Goal: Use online tool/utility: Use online tool/utility

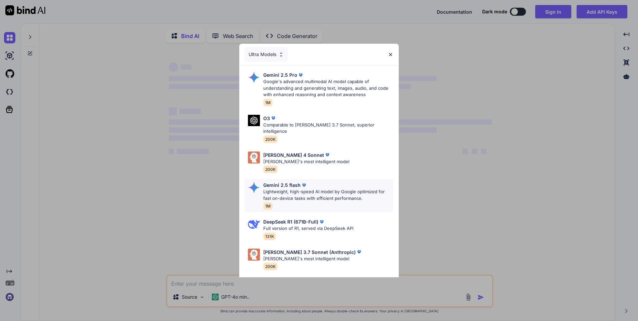
type textarea "x"
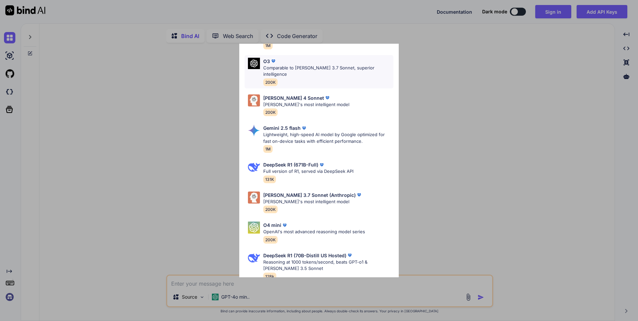
click at [379, 77] on div "O3 Comparable to Claude 3.7 Sonnet, superior intelligence 200K" at bounding box center [319, 71] width 149 height 33
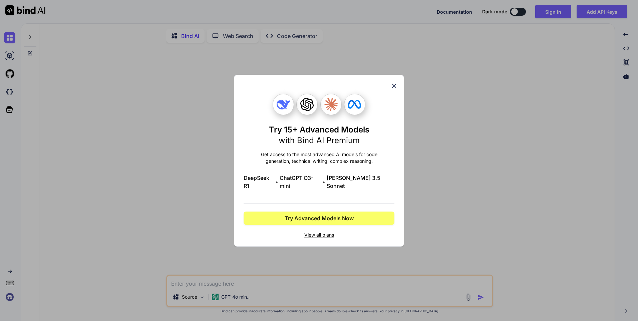
scroll to position [0, 0]
click at [397, 89] on icon at bounding box center [394, 85] width 7 height 7
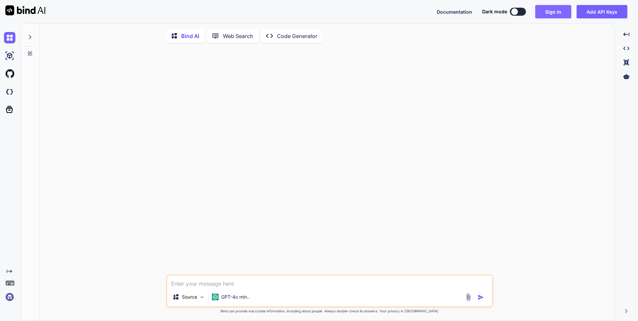
click at [557, 10] on button "Sign in" at bounding box center [553, 11] width 36 height 13
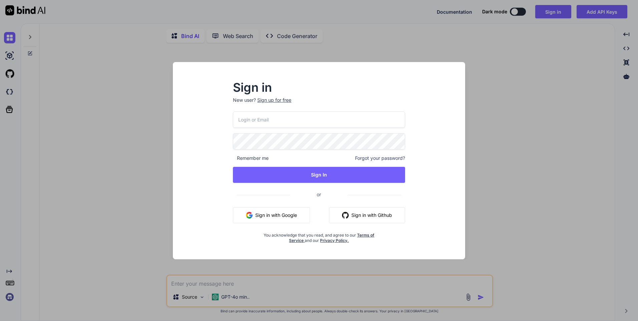
click at [328, 119] on input "email" at bounding box center [319, 119] width 172 height 16
type input "hendel.alexandre@synagri.ca"
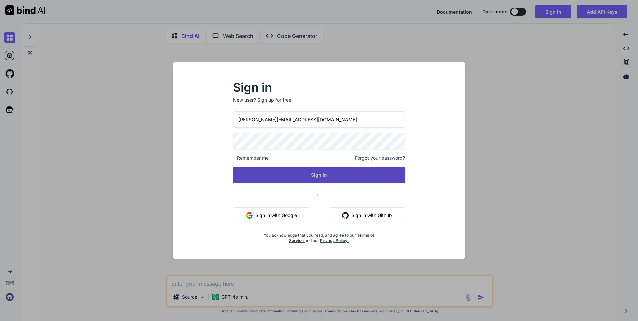
click at [324, 173] on button "Sign In" at bounding box center [319, 175] width 172 height 16
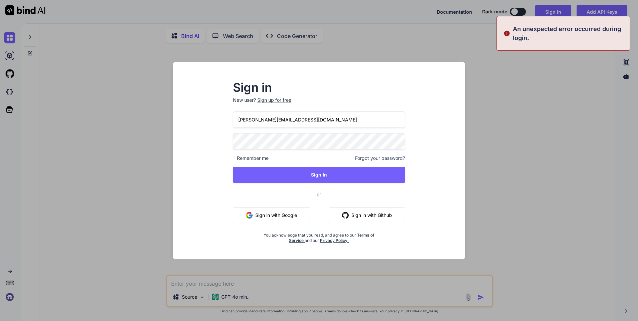
click at [274, 100] on div "Sign up for free" at bounding box center [274, 100] width 34 height 7
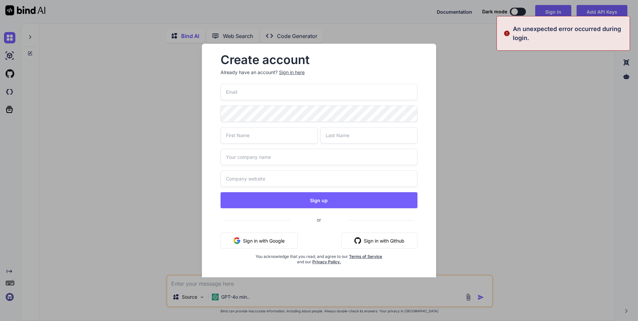
click at [278, 91] on input "email" at bounding box center [319, 92] width 197 height 16
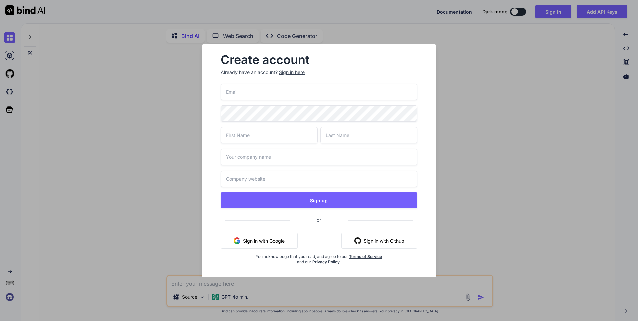
click at [278, 91] on input "email" at bounding box center [319, 92] width 197 height 16
type input "hendel.alexandre@synagri.ca"
type input "Alex"
type input "A"
click at [338, 139] on input "Alexandre" at bounding box center [368, 135] width 97 height 16
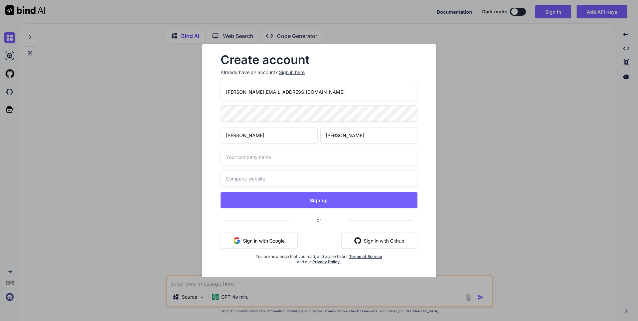
click at [338, 139] on input "Alexandre" at bounding box center [368, 135] width 97 height 16
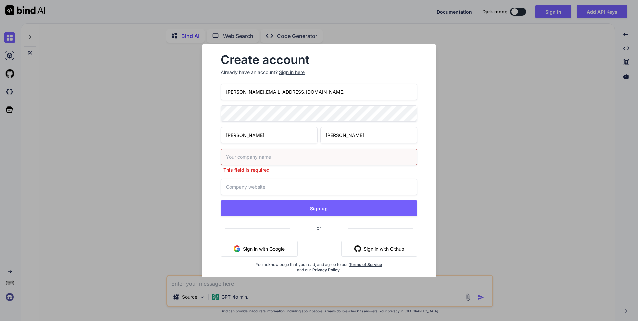
type input "Alex"
click at [285, 155] on input "text" at bounding box center [319, 157] width 197 height 16
type input "Moi"
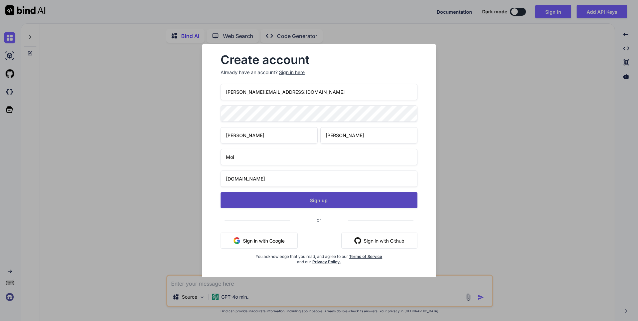
type input "moi.ca"
click at [322, 199] on button "Sign up" at bounding box center [319, 200] width 197 height 16
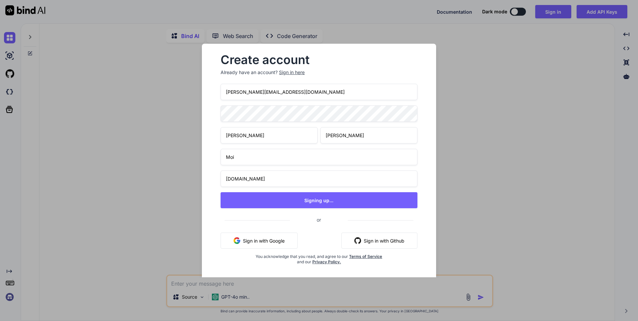
type textarea "x"
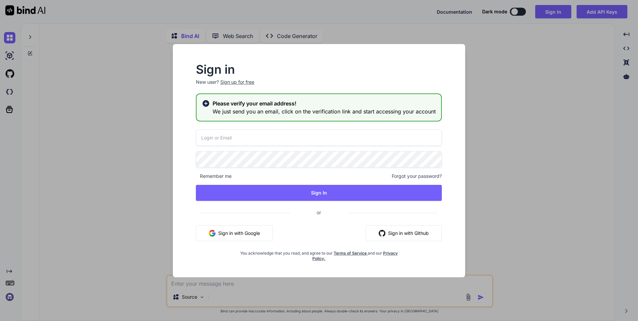
click at [291, 138] on input "email" at bounding box center [319, 138] width 246 height 16
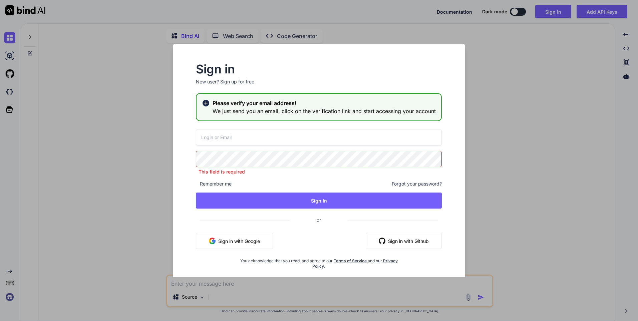
click at [291, 138] on input "email" at bounding box center [319, 137] width 246 height 16
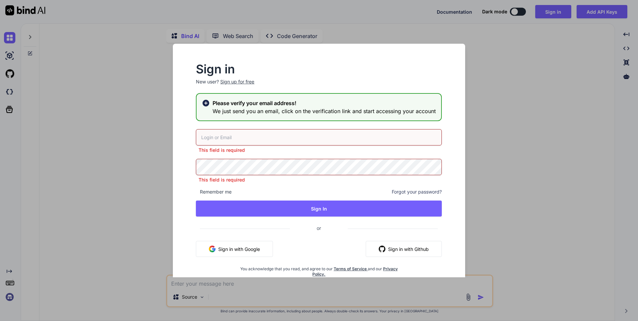
click at [277, 133] on input "email" at bounding box center [319, 137] width 246 height 16
type input "hendel.alexandre@synagri.ca"
click at [268, 170] on div "This field is required" at bounding box center [319, 171] width 246 height 24
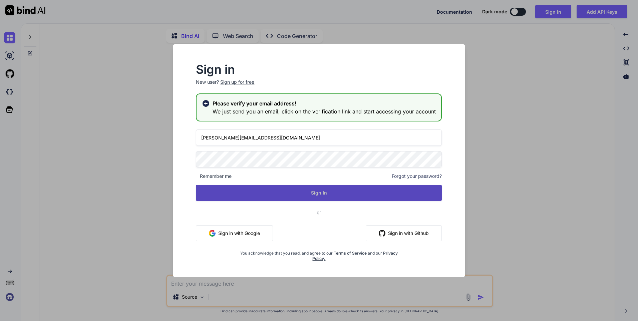
click at [313, 199] on button "Sign In" at bounding box center [319, 193] width 246 height 16
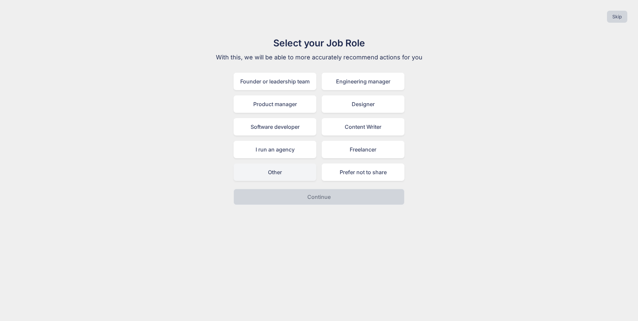
click at [297, 177] on div "Other" at bounding box center [275, 172] width 83 height 17
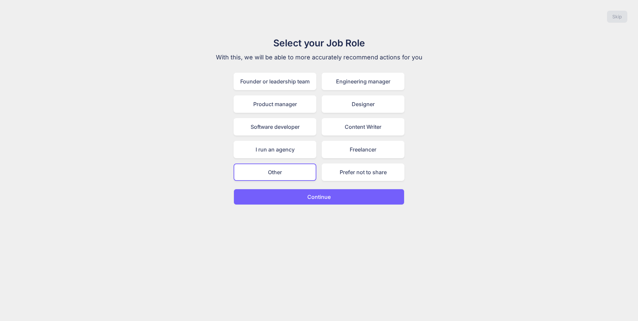
click at [315, 190] on button "Continue" at bounding box center [319, 197] width 171 height 16
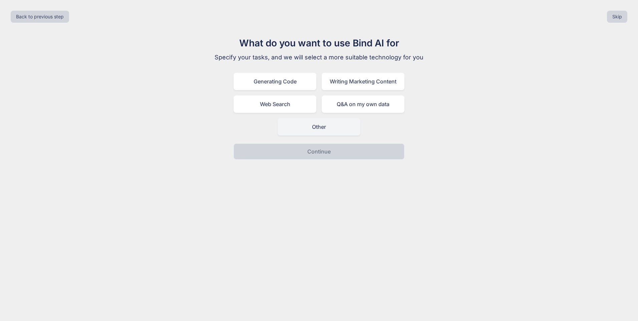
click at [347, 128] on div "Other" at bounding box center [319, 126] width 83 height 17
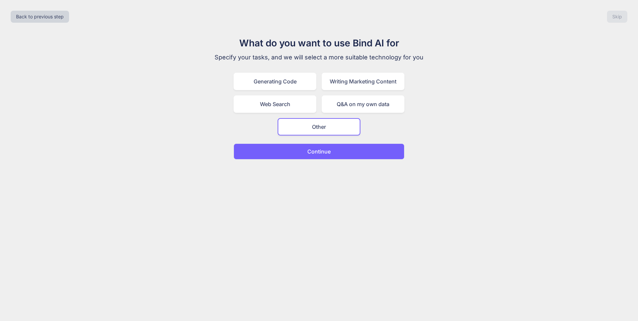
click at [345, 151] on button "Continue" at bounding box center [319, 152] width 171 height 16
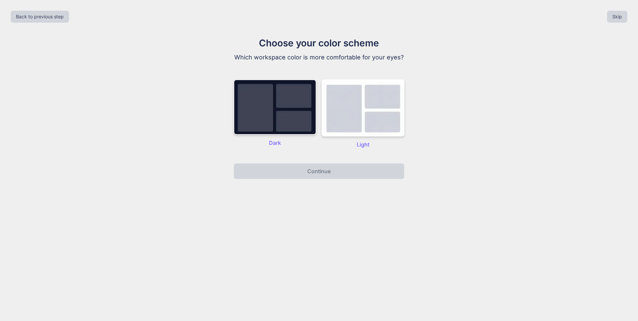
click at [294, 119] on img at bounding box center [275, 106] width 83 height 55
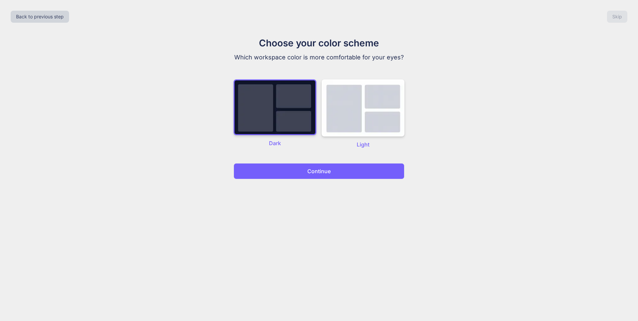
click at [339, 174] on button "Continue" at bounding box center [319, 171] width 171 height 16
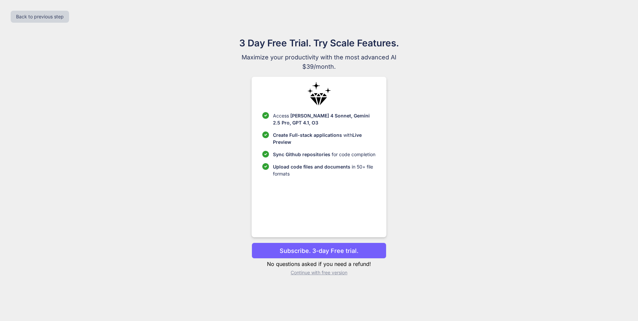
click at [320, 250] on p "Subscribe. 3-day Free trial." at bounding box center [319, 250] width 79 height 9
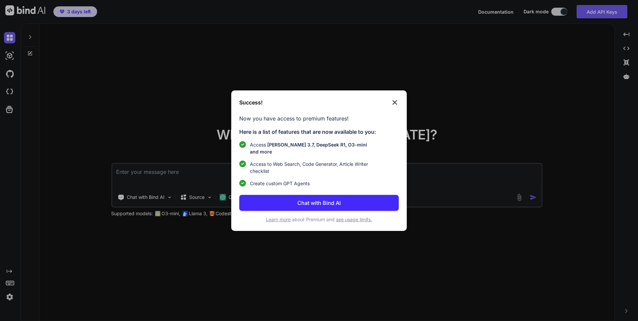
type textarea "x"
click at [325, 199] on p "Chat with Bind AI" at bounding box center [318, 203] width 43 height 8
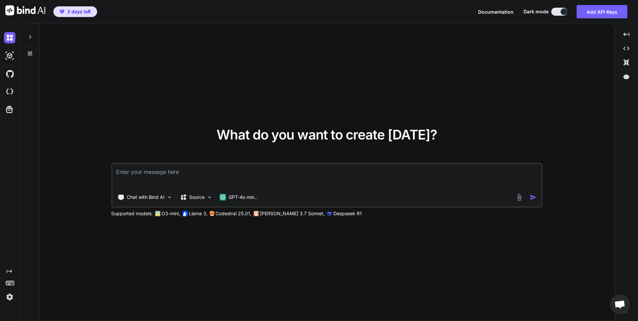
click at [190, 175] on textarea at bounding box center [327, 176] width 430 height 25
click at [252, 196] on p "GPT-4o min.." at bounding box center [243, 197] width 28 height 7
click at [223, 193] on div "GPT-4o min.." at bounding box center [238, 197] width 43 height 13
click at [228, 174] on textarea at bounding box center [327, 176] width 430 height 25
paste textarea "Listly – Canadian Grocery Price Comparison & Shopping List App Final Build Plan…"
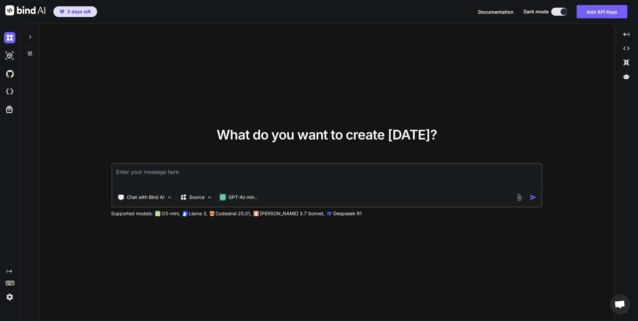
type textarea "Listly – Canadian Grocery Price Comparison & Shopping List App Final Build Plan…"
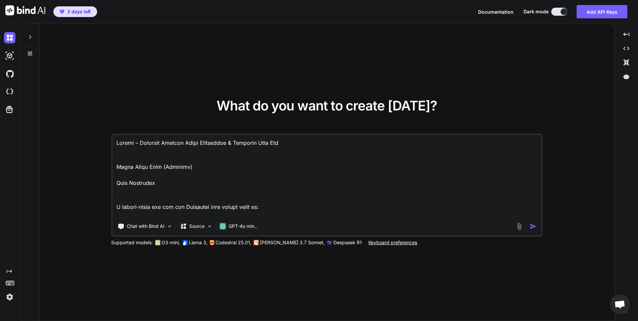
scroll to position [1178, 0]
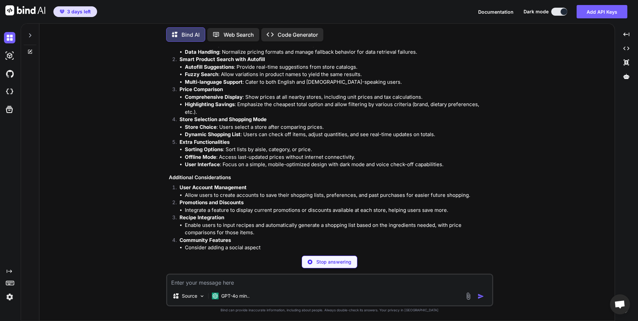
scroll to position [293, 0]
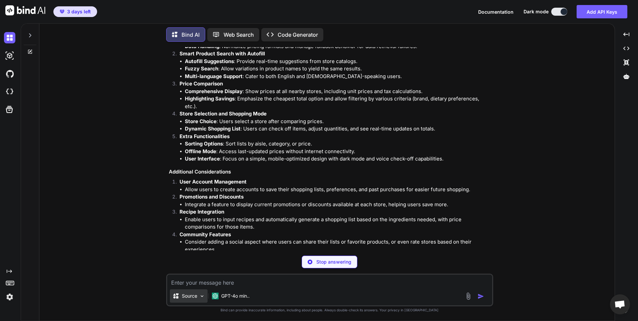
click at [203, 297] on img at bounding box center [202, 296] width 6 height 6
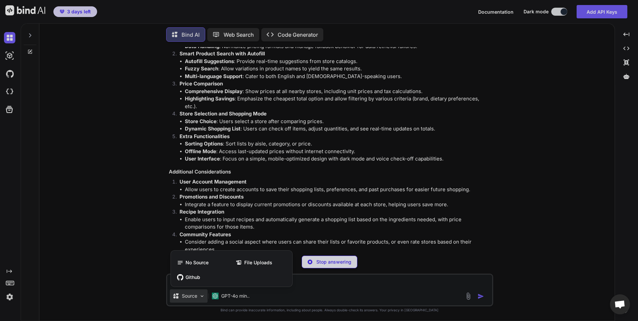
click at [156, 230] on div at bounding box center [319, 160] width 638 height 321
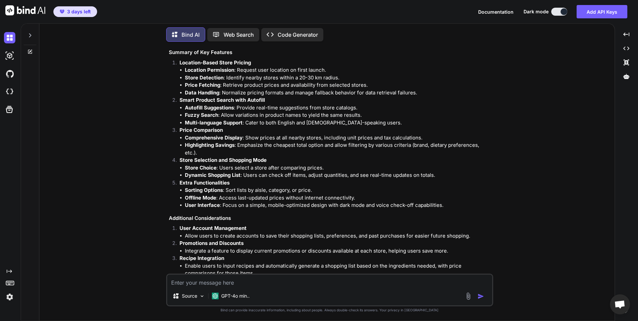
scroll to position [414, 0]
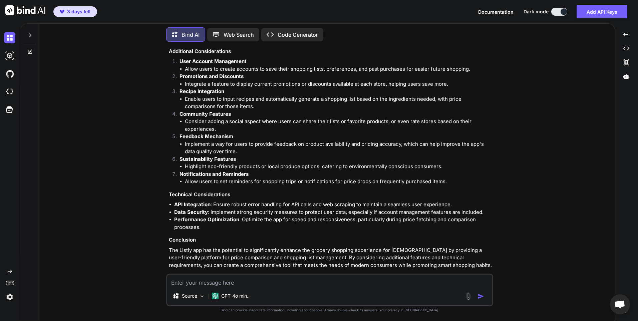
click at [33, 37] on div at bounding box center [30, 33] width 13 height 23
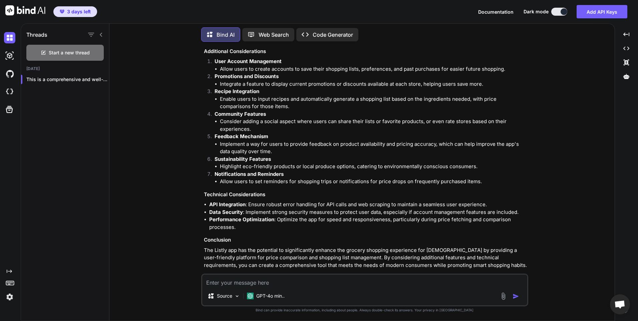
click at [106, 36] on div "Threads" at bounding box center [65, 33] width 88 height 23
click at [103, 33] on icon at bounding box center [100, 34] width 5 height 5
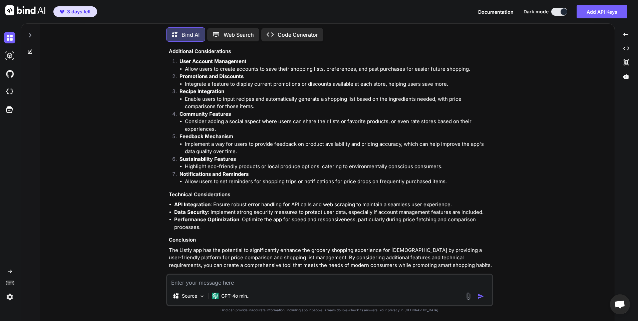
click at [483, 296] on img "button" at bounding box center [481, 296] width 7 height 7
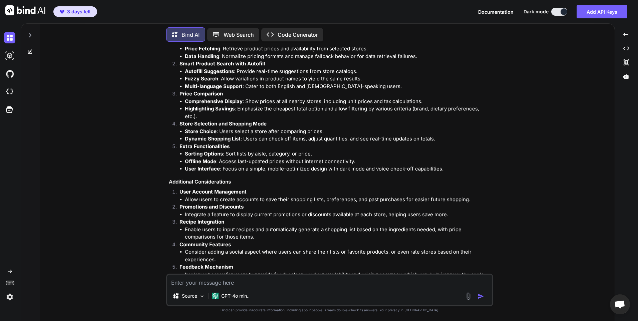
scroll to position [280, 0]
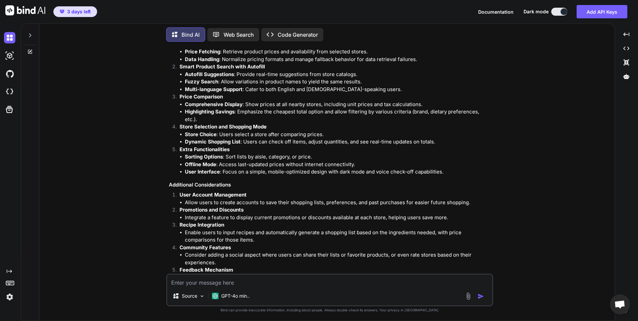
click at [310, 32] on p "Code Generator" at bounding box center [298, 35] width 40 height 8
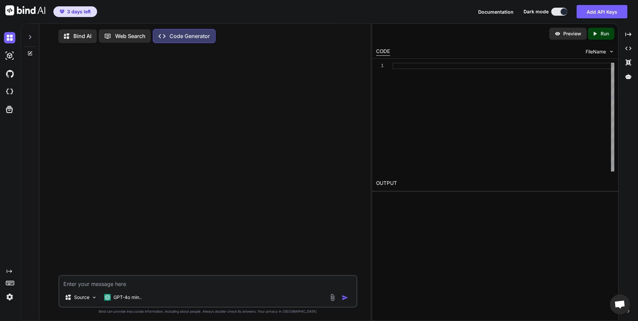
click at [82, 37] on p "Bind AI" at bounding box center [82, 36] width 18 height 8
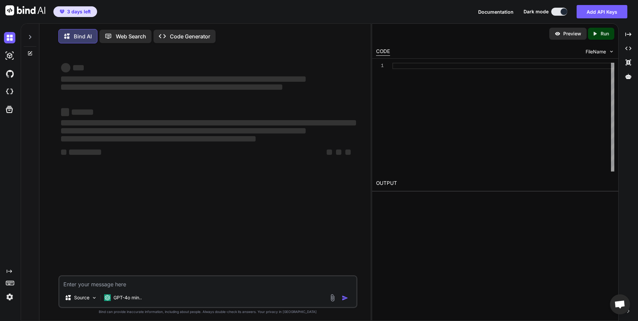
type textarea "x"
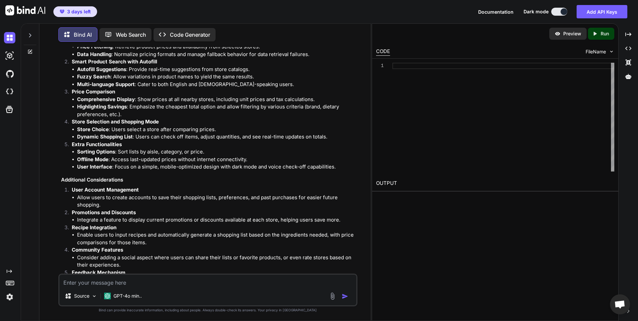
scroll to position [451, 0]
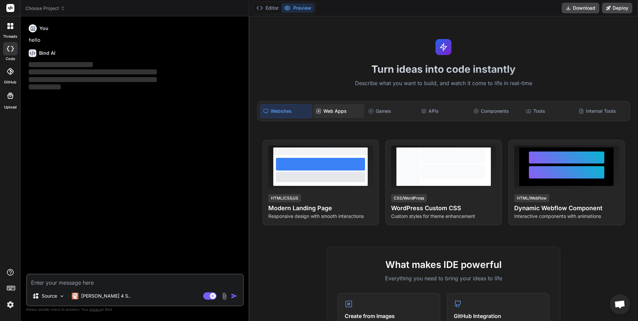
type textarea "x"
click at [108, 279] on textarea at bounding box center [135, 281] width 216 height 12
type textarea "Loremi – Dolorsit Ametcon Adipi Elitseddoe & Temporin Utla Etd Magna Aliqu Enim…"
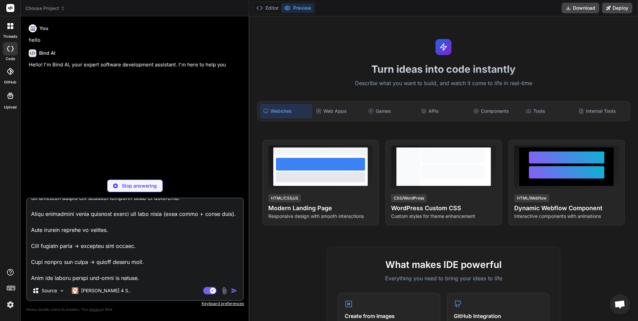
type textarea "x"
type textarea "Loremi – Dolorsit Ametcon Adipi Elitseddoe & Temporin Utla Etd Magna Aliqu Enim…"
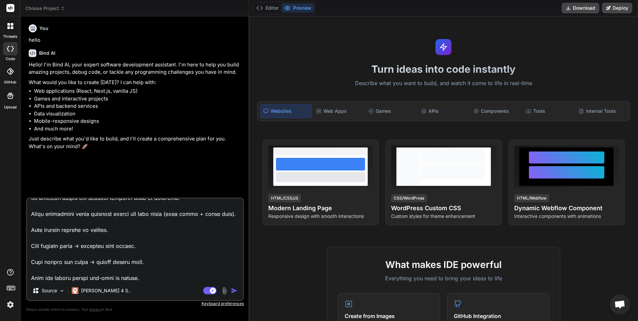
type textarea "x"
click at [234, 291] on img "button" at bounding box center [234, 290] width 7 height 7
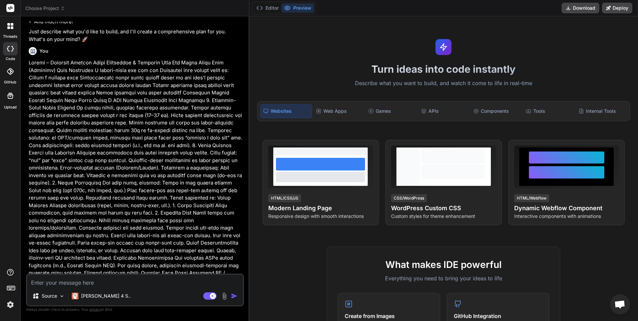
scroll to position [130, 0]
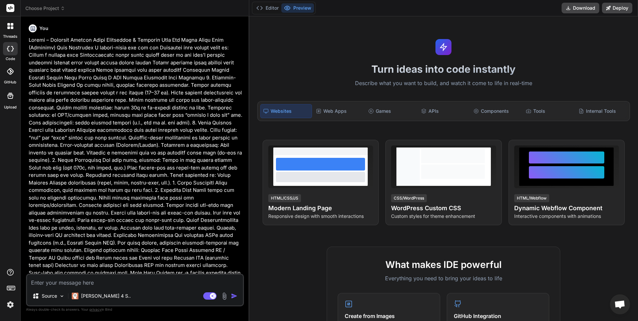
type textarea "x"
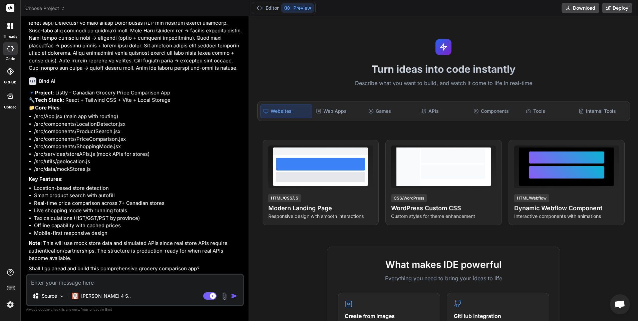
click at [105, 282] on textarea at bounding box center [135, 281] width 216 height 12
type textarea "Y"
type textarea "x"
type textarea "YE"
type textarea "x"
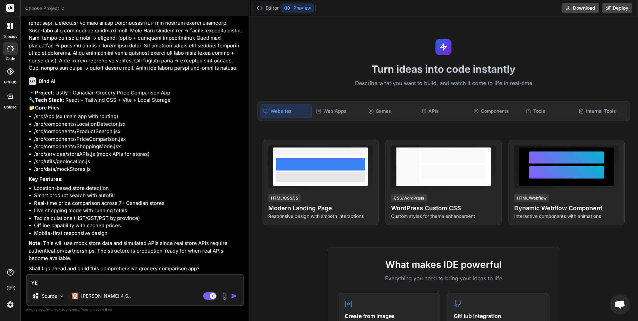
type textarea "YES"
type textarea "x"
type textarea "YES,"
type textarea "x"
type textarea "YES,"
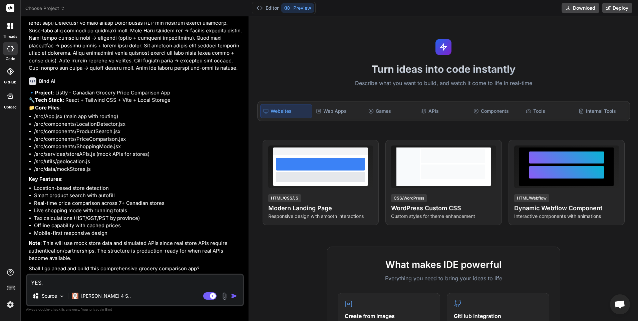
type textarea "x"
type textarea "YES, U"
type textarea "x"
type textarea "YES, UI"
type textarea "x"
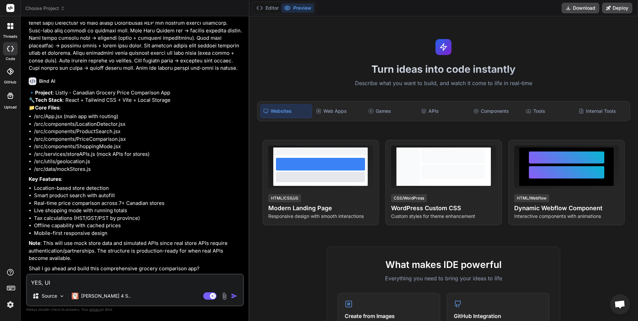
type textarea "YES, UI"
type textarea "x"
type textarea "YES, UI S"
type textarea "x"
type textarea "YES, UI SH"
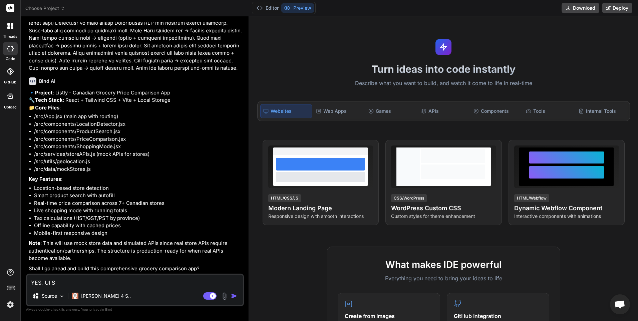
type textarea "x"
type textarea "YES, UI SHO"
type textarea "x"
type textarea "YES, UI SHOU"
type textarea "x"
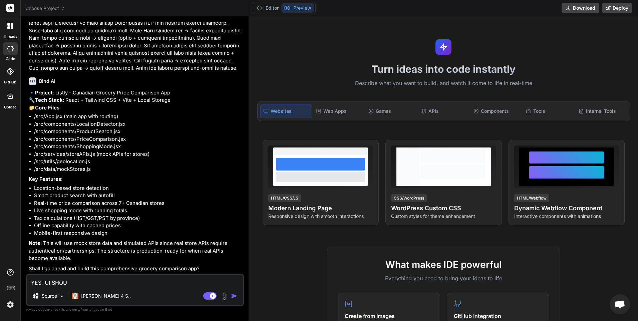
type textarea "YES, UI SHOUL"
type textarea "x"
type textarea "YES, UI SHOULD"
type textarea "x"
type textarea "YES, UI SHOULD"
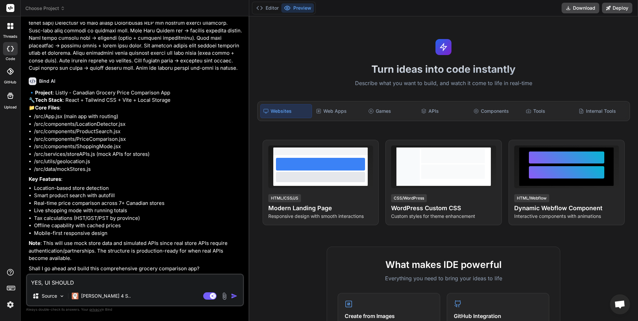
type textarea "x"
type textarea "YES, UI SHOULD H"
type textarea "x"
type textarea "YES, UI SHOULD HA"
type textarea "x"
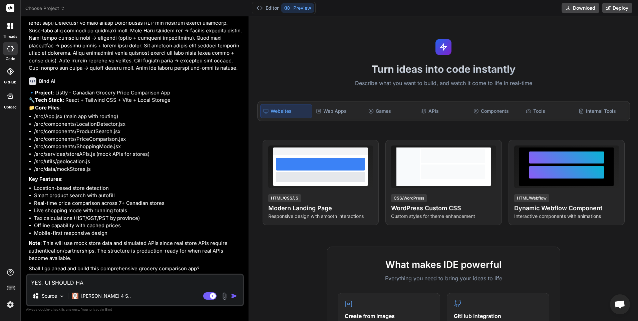
type textarea "YES, UI SHOULD HAV"
type textarea "x"
type textarea "YES, UI SHOULD HAVE"
type textarea "x"
type textarea "YES, UI SHOULD HAVE"
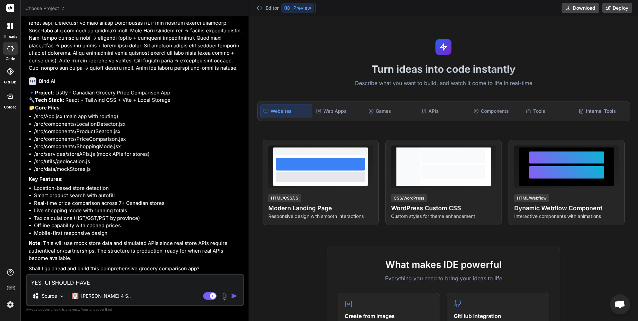
type textarea "x"
type textarea "YES, UI SHOULD HAVE C"
type textarea "x"
type textarea "YES, UI SHOULD HAVE CO"
type textarea "x"
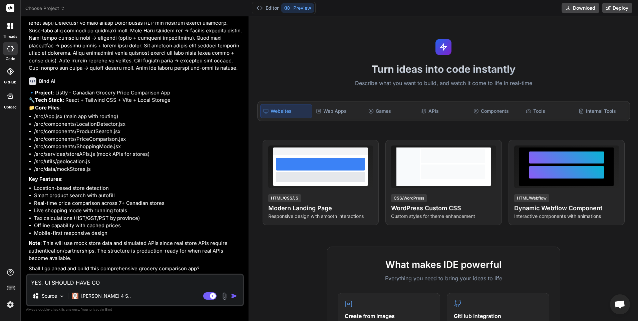
type textarea "YES, UI SHOULD HAVE COL"
type textarea "x"
type textarea "YES, UI SHOULD HAVE COLO"
type textarea "x"
type textarea "YES, UI SHOULD HAVE COLOR"
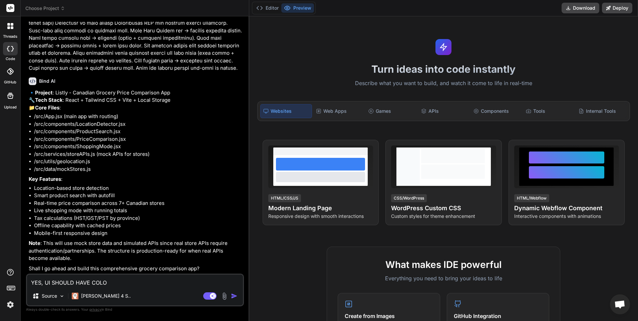
type textarea "x"
type textarea "YES, UI SHOULD HAVE COLORS"
type textarea "x"
type textarea "YES, UI SHOULD HAVE COLORS"
type textarea "x"
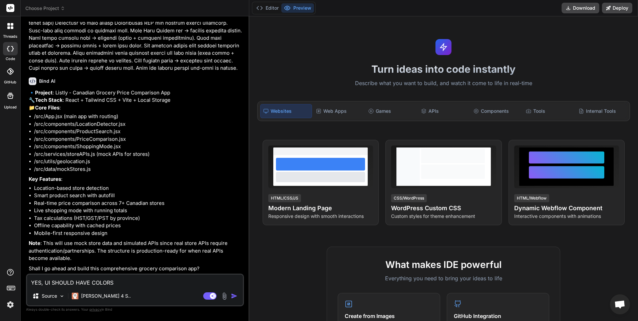
type textarea "YES, UI SHOULD HAVE COLORS G"
type textarea "x"
type textarea "YES, UI SHOULD HAVE COLORS GR"
type textarea "x"
type textarea "YES, UI SHOULD HAVE COLORS GRE"
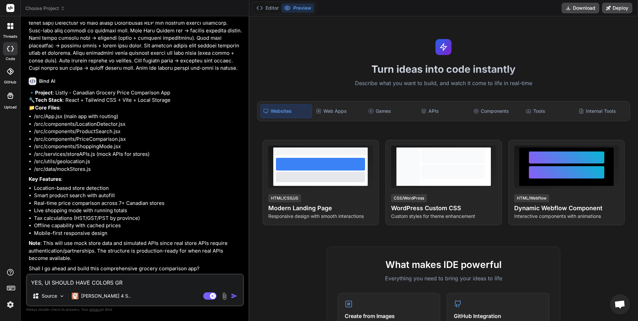
type textarea "x"
type textarea "YES, UI SHOULD HAVE COLORS GREE"
type textarea "x"
type textarea "YES, UI SHOULD HAVE COLORS GREEN"
type textarea "x"
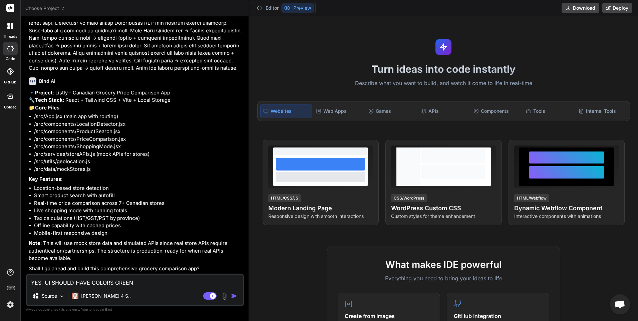
type textarea "YES, UI SHOULD HAVE COLORS GREEN,"
type textarea "x"
type textarea "YES, UI SHOULD HAVE COLORS GREEN,"
type textarea "x"
type textarea "YES, UI SHOULD HAVE COLORS GREEN, W"
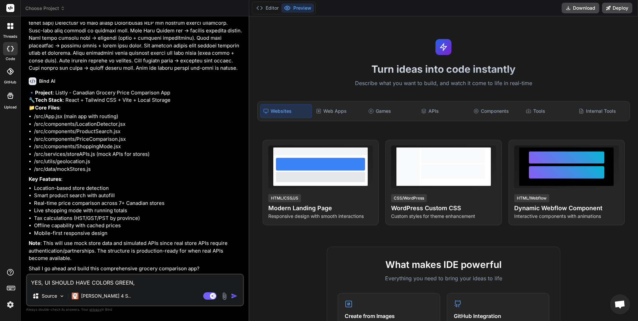
type textarea "x"
type textarea "YES, UI SHOULD HAVE COLORS GREEN, WH"
type textarea "x"
type textarea "YES, UI SHOULD HAVE COLORS GREEN, WHI"
type textarea "x"
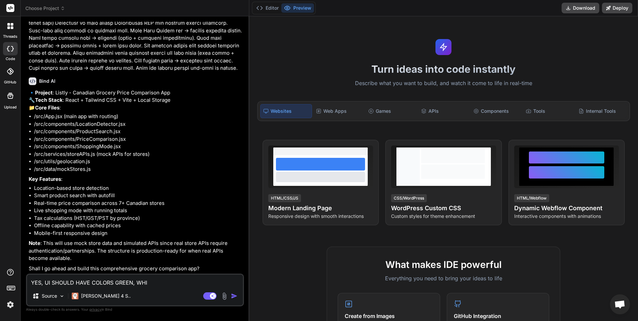
type textarea "YES, UI SHOULD HAVE COLORS GREEN, WHIT"
type textarea "x"
type textarea "YES, UI SHOULD HAVE COLORS GREEN, WHITE"
type textarea "x"
type textarea "YES, UI SHOULD HAVE COLORS GREEN, WHITE,"
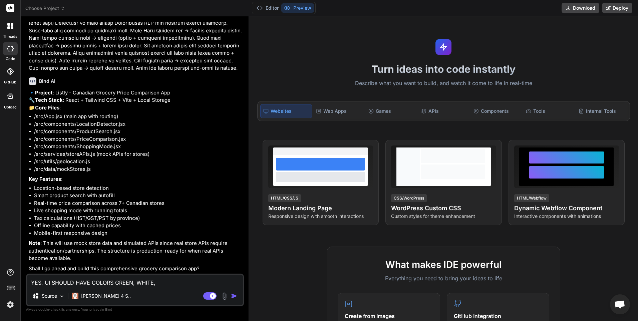
type textarea "x"
type textarea "YES, UI SHOULD HAVE COLORS GREEN, WHITE,"
type textarea "x"
type textarea "YES, UI SHOULD HAVE COLORS GREEN, WHITE, G"
type textarea "x"
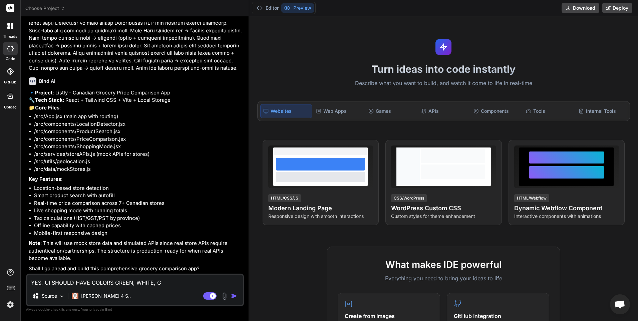
type textarea "YES, UI SHOULD HAVE COLORS GREEN, WHITE, GR"
type textarea "x"
type textarea "YES, UI SHOULD HAVE COLORS GREEN, WHITE, GRE"
type textarea "x"
type textarea "YES, UI SHOULD HAVE COLORS GREEN, WHITE, GREY"
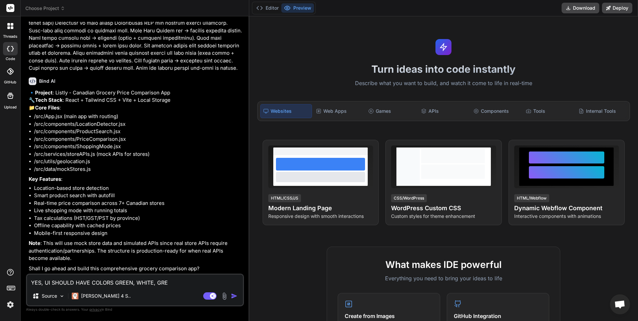
type textarea "x"
type textarea "YES, UI SHOULD HAVE COLORS GREEN, WHITE, GREY"
type textarea "x"
type textarea "YES, UI SHOULD HAVE COLORS GREEN, WHITE, GREY"
type textarea "x"
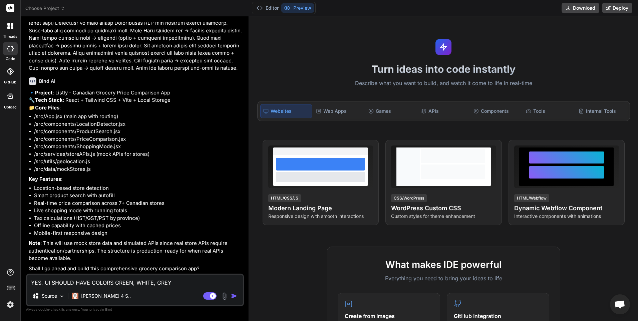
type textarea "YES, UI SHOULD HAVE COLORS GREEN, WHITE, GREY."
type textarea "x"
type textarea "YES, UI SHOULD HAVE COLORS GREEN, WHITE, GREY."
type textarea "x"
type textarea "YES, UI SHOULD HAVE COLORS GREEN, WHITE, GREY. T"
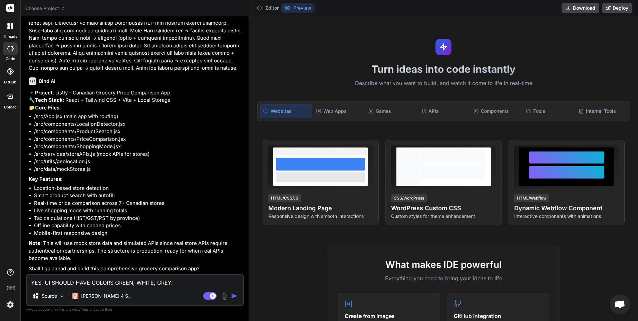
type textarea "x"
type textarea "YES, UI SHOULD HAVE COLORS GREEN, WHITE, GREY. TH"
type textarea "x"
type textarea "YES, UI SHOULD HAVE COLORS GREEN, WHITE, GREY. THE"
type textarea "x"
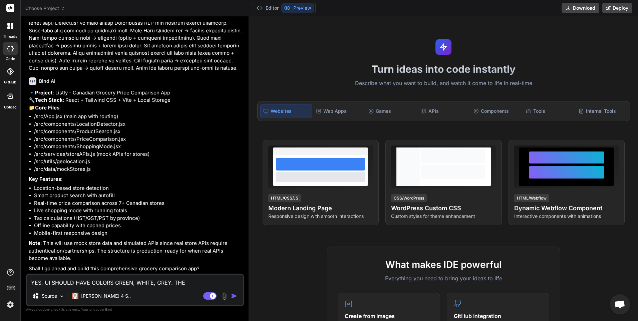
type textarea "YES, UI SHOULD HAVE COLORS GREEN, WHITE, GREY. THER"
type textarea "x"
type textarea "YES, UI SHOULD HAVE COLORS GREEN, WHITE, GREY. THERE"
type textarea "x"
type textarea "YES, UI SHOULD HAVE COLORS GREEN, WHITE, GREY. THERE"
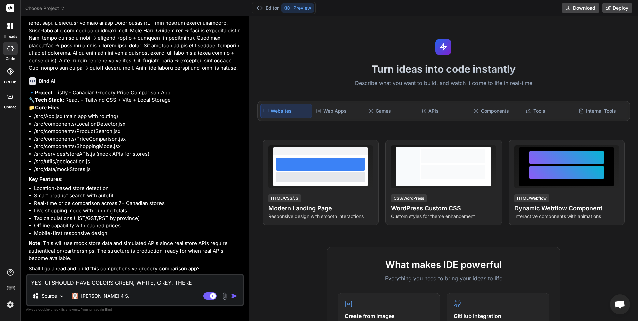
type textarea "x"
type textarea "YES, UI SHOULD HAVE COLORS GREEN, WHITE, GREY. THERE S"
type textarea "x"
type textarea "YES, UI SHOULD HAVE COLORS GREEN, WHITE, GREY. THERE SH"
type textarea "x"
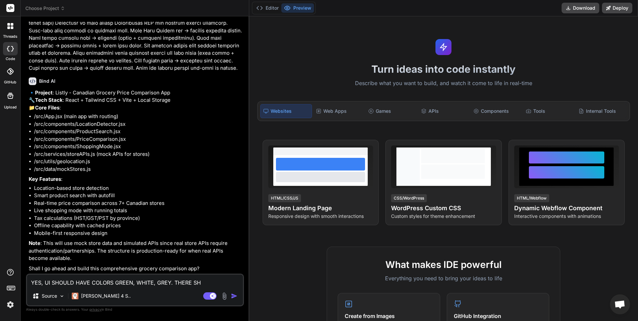
type textarea "YES, UI SHOULD HAVE COLORS GREEN, WHITE, GREY. THERE SHO"
type textarea "x"
type textarea "YES, UI SHOULD HAVE COLORS GREEN, WHITE, GREY. THERE SHOU"
type textarea "x"
type textarea "YES, UI SHOULD HAVE COLORS GREEN, WHITE, GREY. THERE SHOUL"
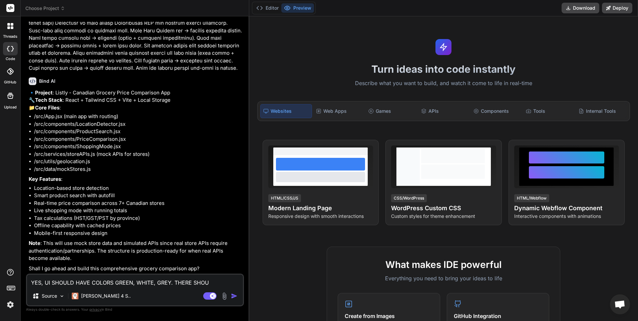
type textarea "x"
type textarea "YES, UI SHOULD HAVE COLORS GREEN, WHITE, GREY. THERE SHOULD"
type textarea "x"
type textarea "YES, UI SHOULD HAVE COLORS GREEN, WHITE, GREY. THERE SHOULD"
type textarea "x"
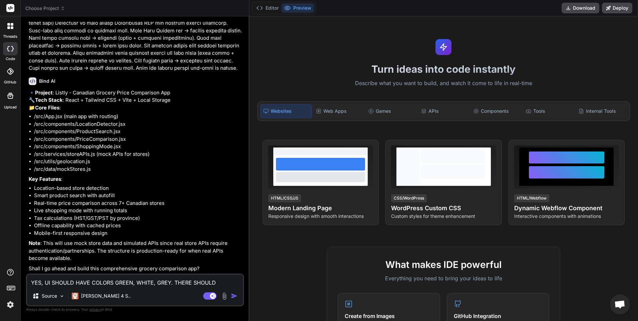
type textarea "YES, UI SHOULD HAVE COLORS GREEN, WHITE, GREY. THERE SHOULD B"
type textarea "x"
type textarea "YES, UI SHOULD HAVE COLORS GREEN, WHITE, GREY. THERE SHOULD BE"
type textarea "x"
type textarea "YES, UI SHOULD HAVE COLORS GREEN, WHITE, GREY. THERE SHOULD BE"
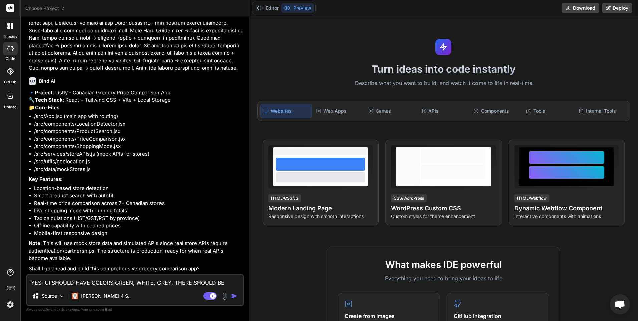
type textarea "x"
type textarea "YES, UI SHOULD HAVE COLORS GREEN, WHITE, GREY. THERE SHOULD BE I"
type textarea "x"
type textarea "YES, UI SHOULD HAVE COLORS GREEN, WHITE, GREY. THERE SHOULD BE IM"
type textarea "x"
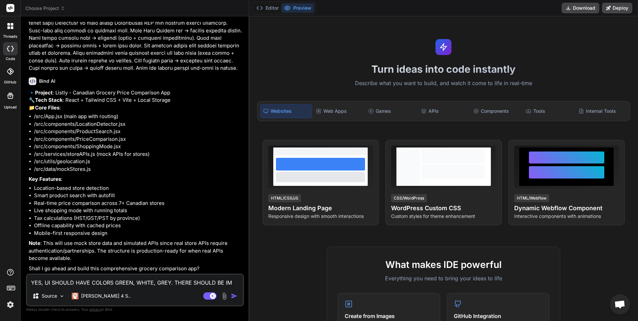
type textarea "YES, UI SHOULD HAVE COLORS GREEN, WHITE, GREY. THERE SHOULD BE IMA"
type textarea "x"
type textarea "YES, UI SHOULD HAVE COLORS GREEN, WHITE, GREY. THERE SHOULD BE IMAG"
type textarea "x"
type textarea "YES, UI SHOULD HAVE COLORS GREEN, WHITE, GREY. THERE SHOULD BE IMAGE"
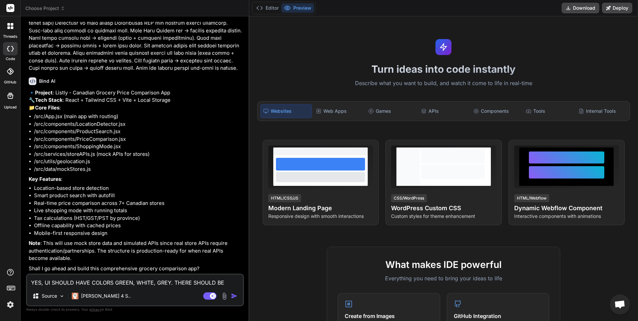
type textarea "x"
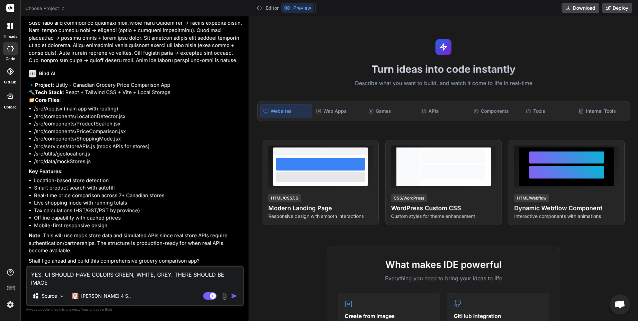
type textarea "YES, UI SHOULD HAVE COLORS GREEN, WHITE, GREY. THERE SHOULD BE IMAGES"
type textarea "x"
type textarea "YES, UI SHOULD HAVE COLORS GREEN, WHITE, GREY. THERE SHOULD BE IMAGES"
type textarea "x"
type textarea "YES, UI SHOULD HAVE COLORS GREEN, WHITE, GREY. THERE SHOULD BE IMAGES T"
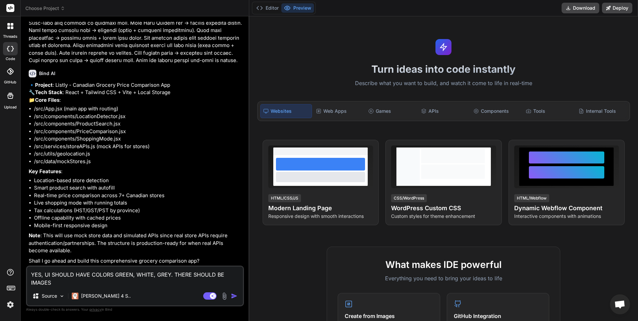
type textarea "x"
type textarea "YES, UI SHOULD HAVE COLORS GREEN, WHITE, GREY. THERE SHOULD BE IMAGES"
type textarea "x"
type textarea "YES, UI SHOULD HAVE COLORS GREEN, WHITE, GREY. THERE SHOULD BE IMAGES E"
type textarea "x"
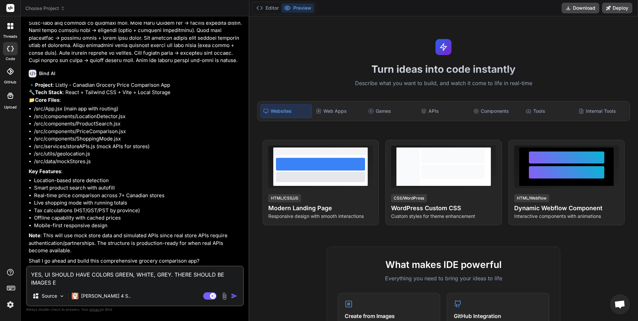
type textarea "YES, UI SHOULD HAVE COLORS GREEN, WHITE, GREY. THERE SHOULD BE IMAGES ET"
type textarea "x"
type textarea "YES, UI SHOULD HAVE COLORS GREEN, WHITE, GREY. THERE SHOULD BE IMAGES ETC"
type textarea "x"
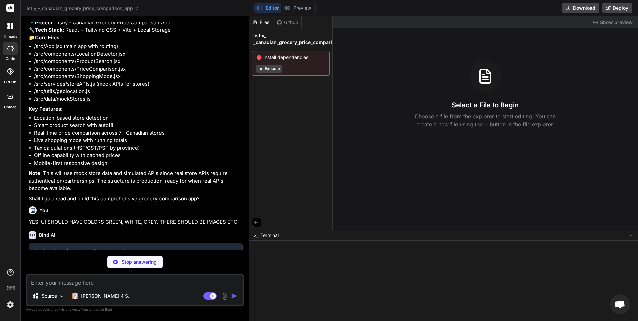
scroll to position [449, 0]
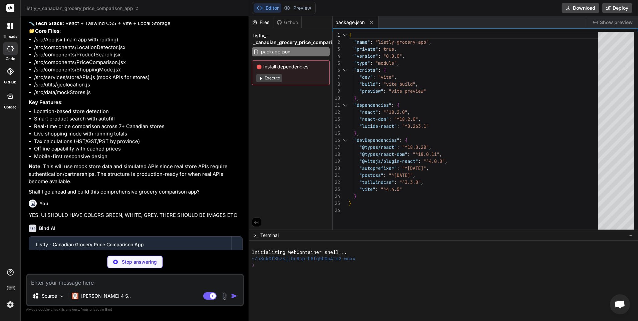
click at [268, 76] on button "Execute" at bounding box center [269, 78] width 26 height 8
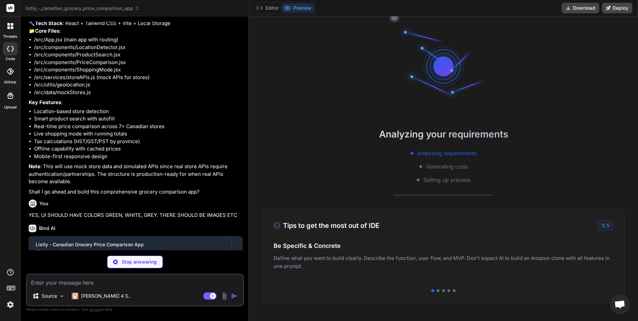
type textarea "x"
type textarea "<script type="module" src="/src/main.jsx"></script> </body> </html>"
type textarea "x"
type textarea "import { defineConfig } from 'vite' import react from '@vitejs/plugin-react' ex…"
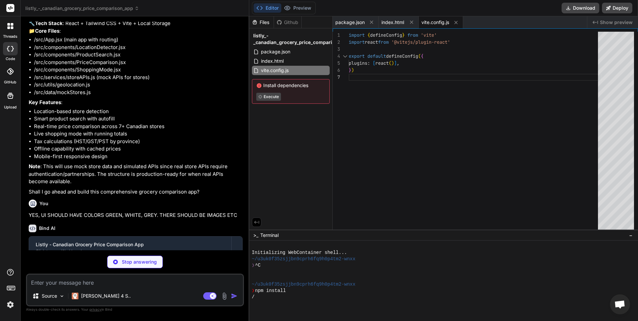
type textarea "x"
type textarea "} } }, }, plugins: [], }"
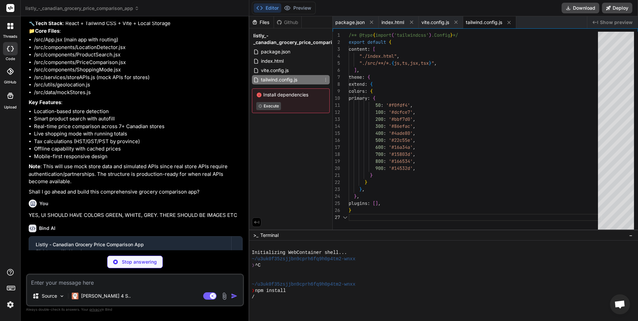
type textarea "x"
type textarea "export default { plugins: { tailwindcss: {}, autoprefixer: {}, }, }"
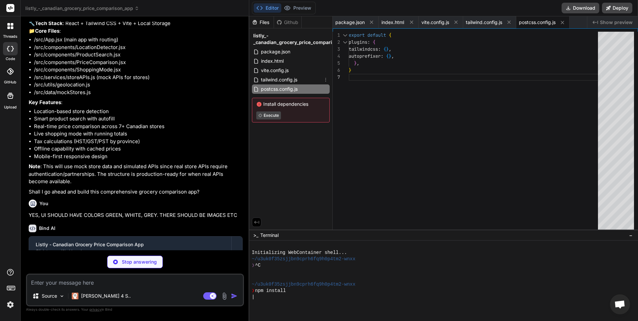
type textarea "x"
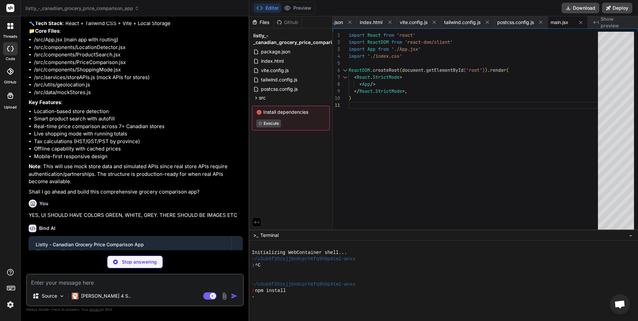
type textarea "x"
type textarea ".btn-secondary { @apply bg-white hover:bg-gray-50 text-gray-700 px-6 py-3 round…"
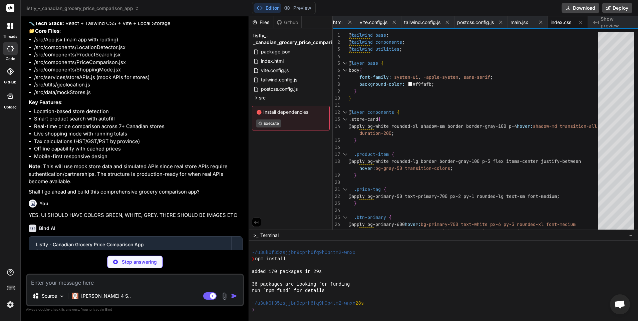
scroll to position [32, 0]
type textarea "x"
type textarea "export default App;"
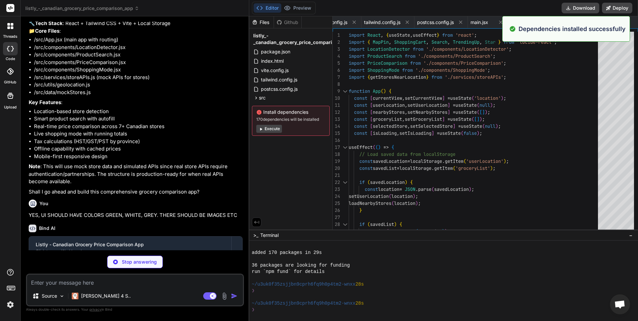
scroll to position [51, 0]
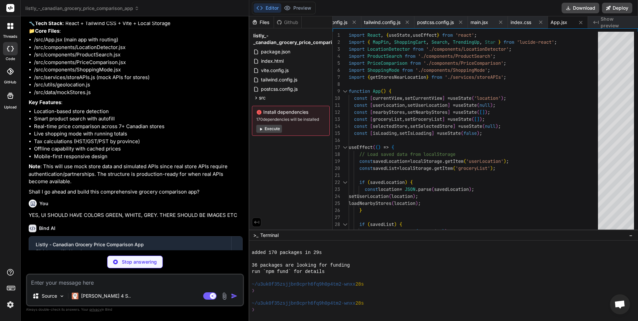
click at [273, 133] on div "Install dependencies 170 dependencies will be installed Execute" at bounding box center [291, 121] width 78 height 30
click at [273, 129] on button "Execute" at bounding box center [269, 129] width 26 height 8
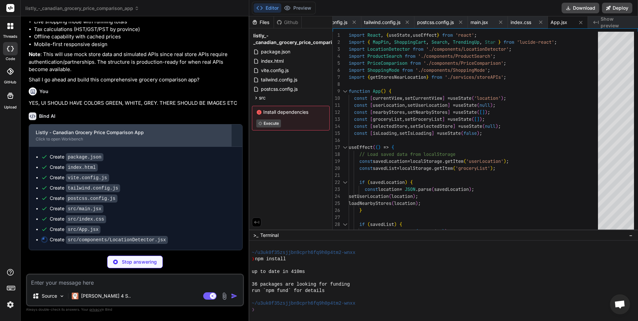
scroll to position [146, 0]
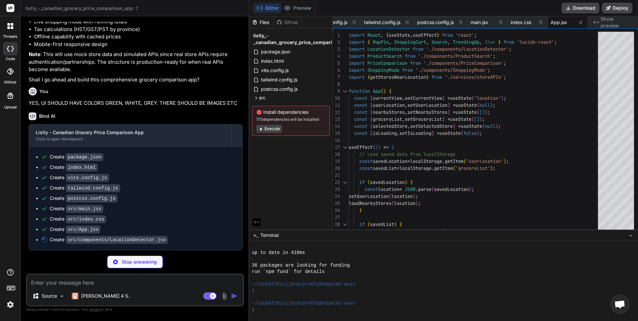
type textarea "x"
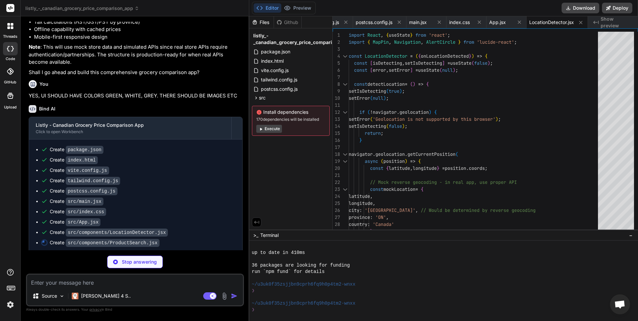
click at [265, 128] on button "Execute" at bounding box center [269, 129] width 26 height 8
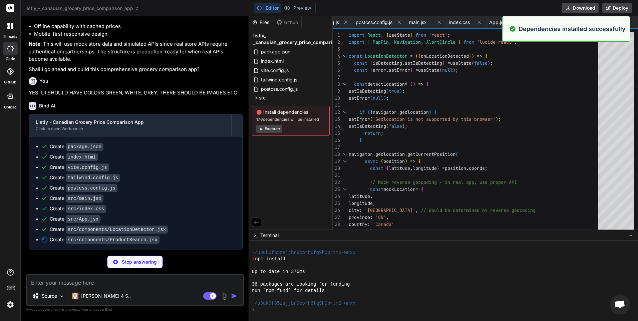
scroll to position [241, 0]
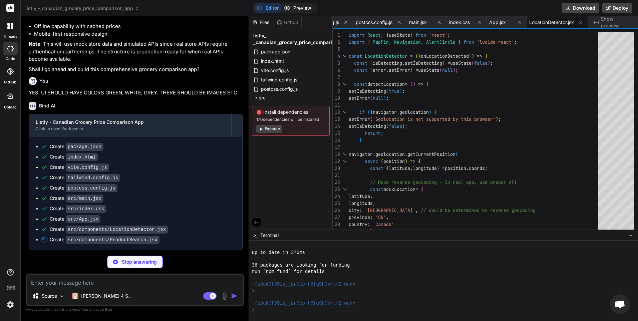
click at [298, 8] on button "Preview" at bounding box center [297, 7] width 33 height 9
type textarea "x"
type textarea "</p> </div> )} </div> ); }; export default ProductSearch;"
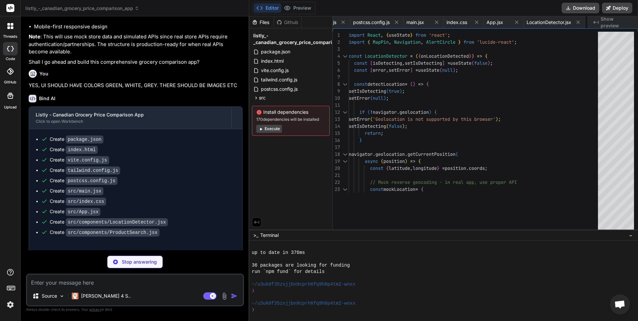
type textarea "x"
type textarea "</div> </div> )} </div> </div> ); }; export default PriceComparison;"
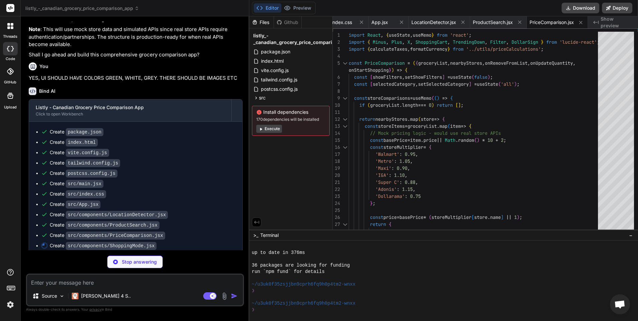
scroll to position [599, 0]
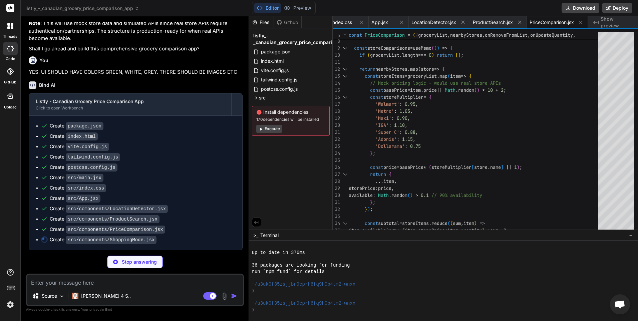
click at [276, 133] on div "Install dependencies 170 dependencies will be installed Execute" at bounding box center [291, 121] width 78 height 30
click at [275, 129] on button "Execute" at bounding box center [269, 129] width 26 height 8
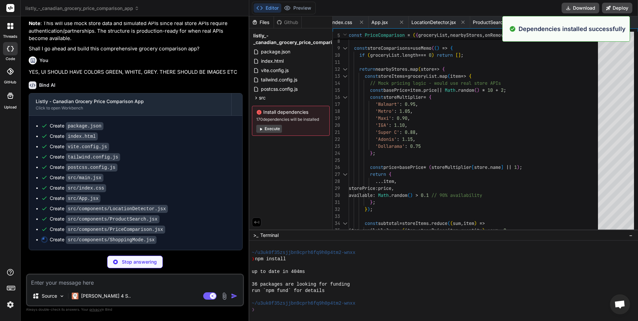
scroll to position [336, 0]
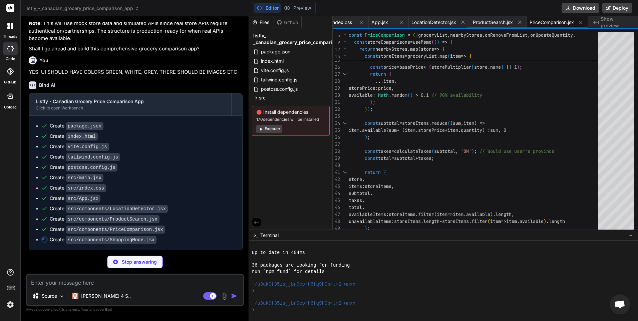
click at [557, 22] on span "PriceComparison.jsx" at bounding box center [552, 22] width 44 height 7
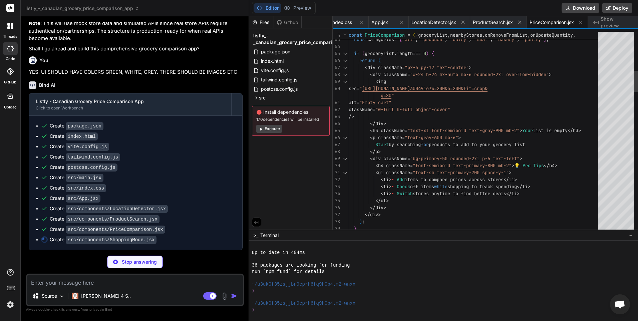
type textarea "x"
type textarea "); }; export default ShoppingMode;"
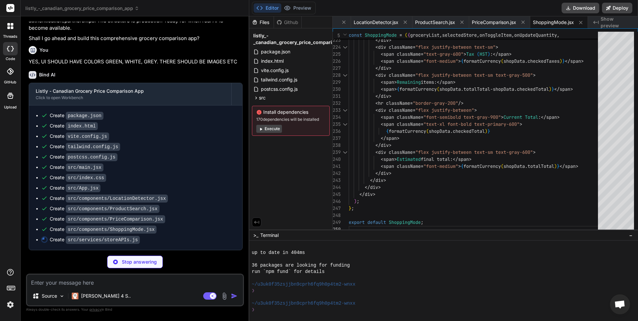
scroll to position [610, 0]
type textarea "x"
type textarea "const filteredProducts = mockProducts.filter(product => product.name.toLowerCas…"
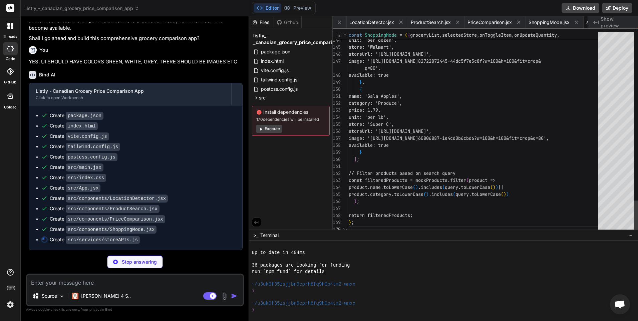
scroll to position [0, 386]
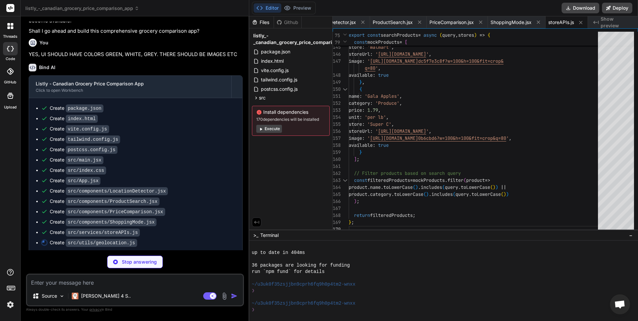
type textarea "x"
type textarea "province: 'Ontario', country: 'Canada', postalCode: 'M5V 3A8' } }; return mockL…"
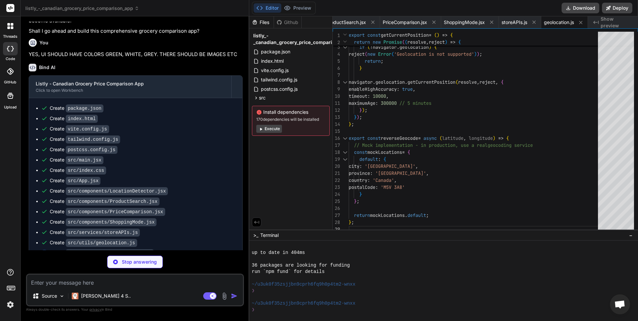
type textarea "x"
type textarea "formatted: formatCurrency(savings) }; };"
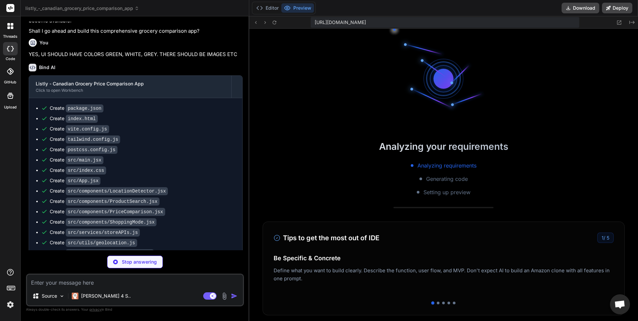
scroll to position [571, 0]
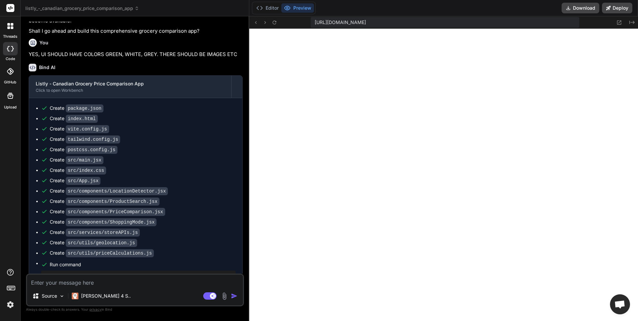
type textarea "x"
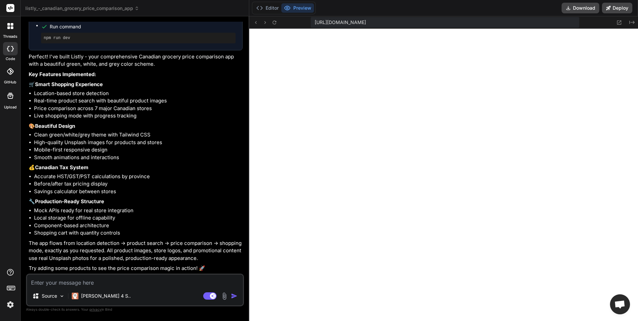
scroll to position [880, 0]
click at [159, 287] on div "Source Claude 4 S.. Agent Mode. When this toggle is activated, AI automatically…" at bounding box center [135, 290] width 218 height 33
click at [140, 285] on textarea at bounding box center [135, 281] width 216 height 12
paste textarea "Unable to retrieve your location. Please check your location settings."
type textarea "Unable to retrieve your location. Please check your location settings."
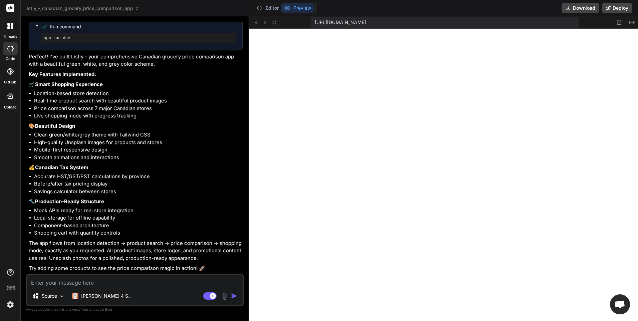
type textarea "x"
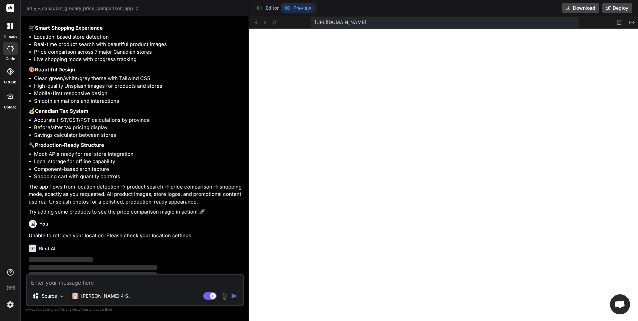
scroll to position [949, 0]
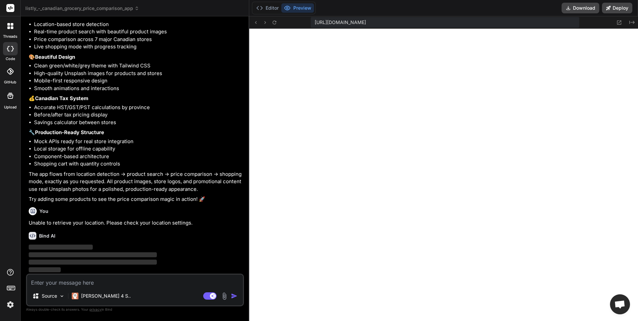
click at [616, 304] on span "Ouvrir le chat" at bounding box center [619, 304] width 11 height 9
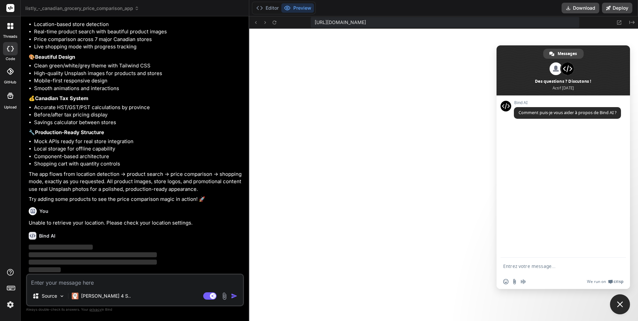
scroll to position [0, 0]
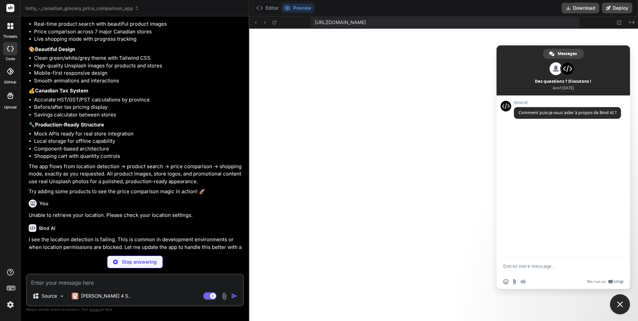
click at [626, 306] on span "Fermer le chat" at bounding box center [620, 304] width 20 height 20
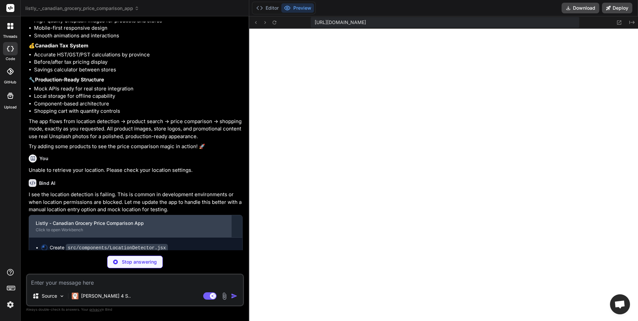
scroll to position [1010, 0]
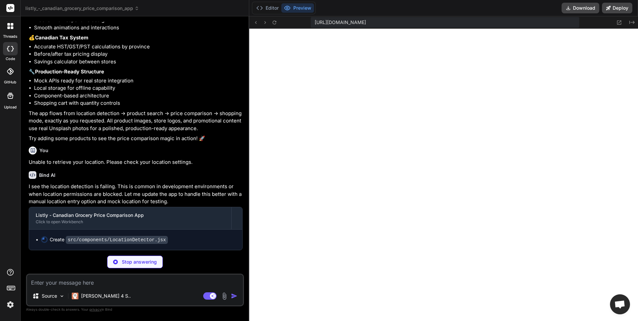
type textarea "x"
type textarea "</div> </div> ); }; export default LocationDetector;"
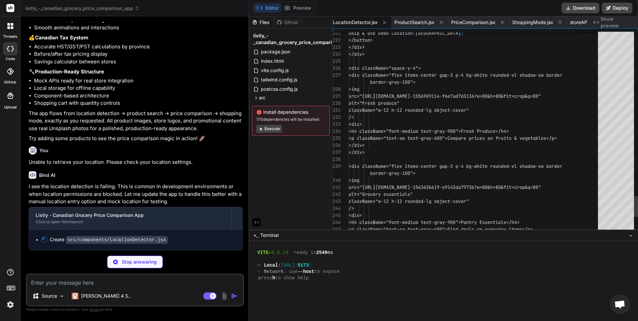
scroll to position [609, 0]
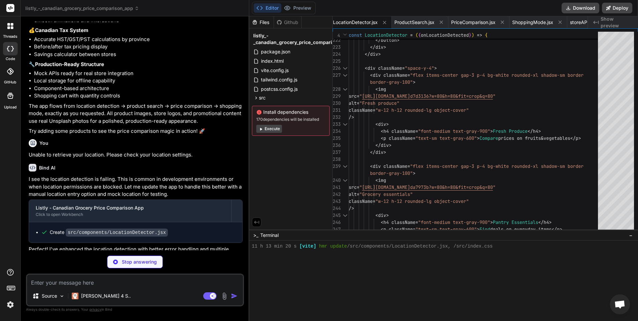
click at [78, 277] on textarea at bounding box center [135, 281] width 216 height 12
type textarea "x"
type textarea "T"
type textarea "x"
type textarea "TH"
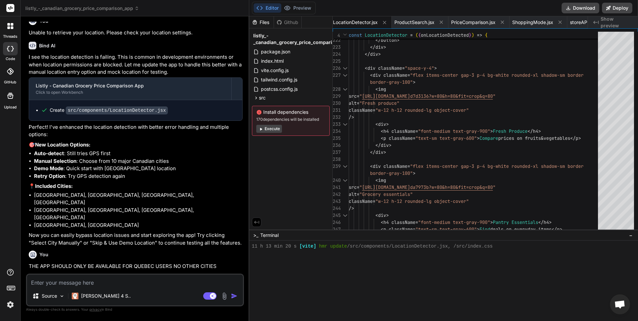
scroll to position [1168, 0]
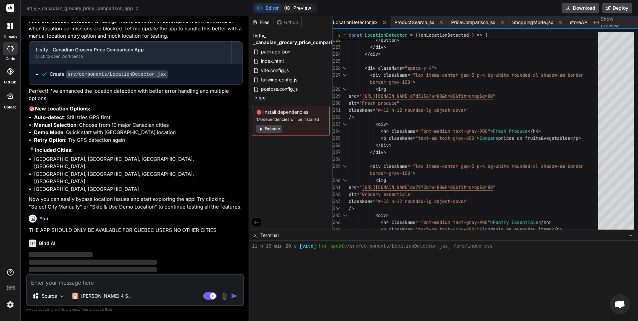
click at [306, 7] on button "Preview" at bounding box center [297, 7] width 33 height 9
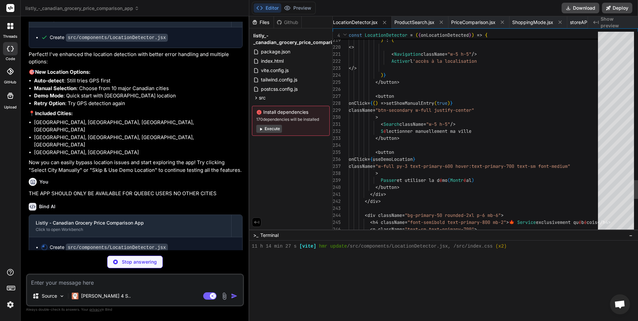
scroll to position [615, 0]
click at [133, 286] on textarea at bounding box center [135, 281] width 216 height 12
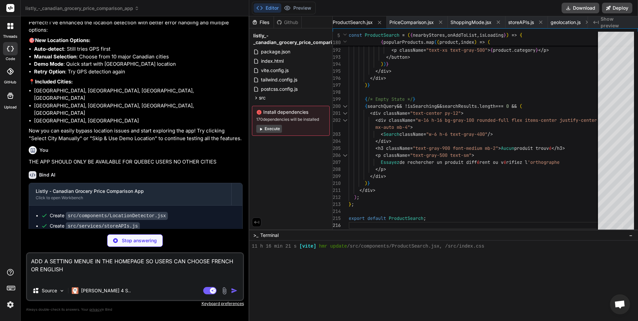
scroll to position [1278, 0]
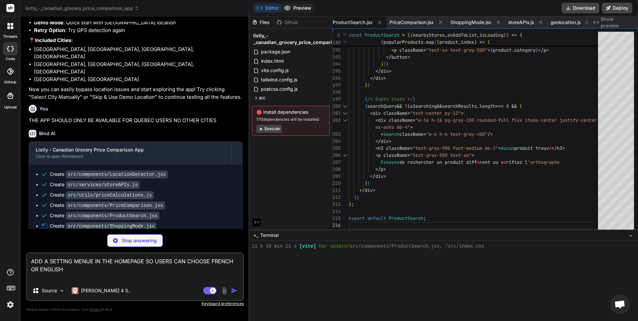
click at [307, 10] on button "Preview" at bounding box center [297, 7] width 33 height 9
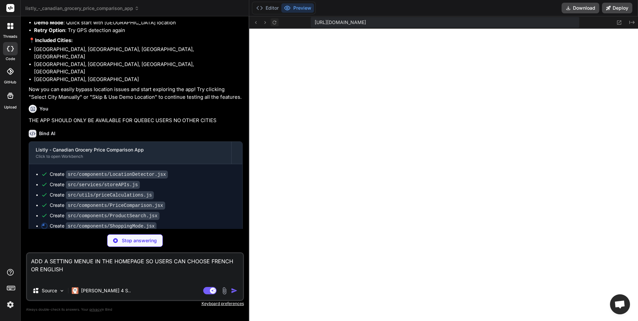
click at [278, 24] on button at bounding box center [275, 22] width 8 height 8
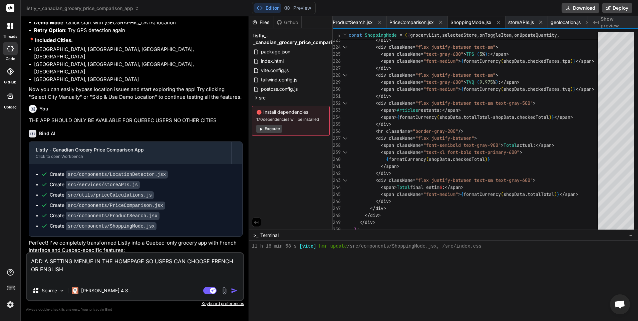
scroll to position [647, 0]
click at [300, 7] on button "Preview" at bounding box center [297, 7] width 33 height 9
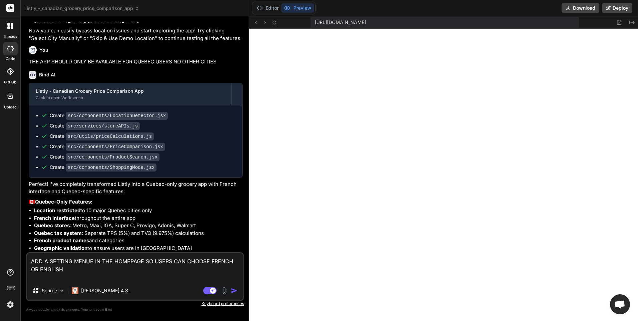
scroll to position [1416, 0]
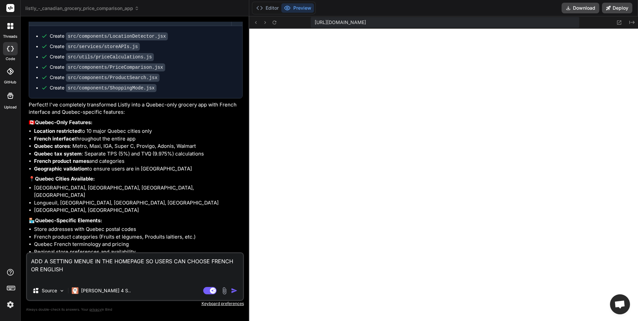
click at [234, 291] on img "button" at bounding box center [234, 290] width 7 height 7
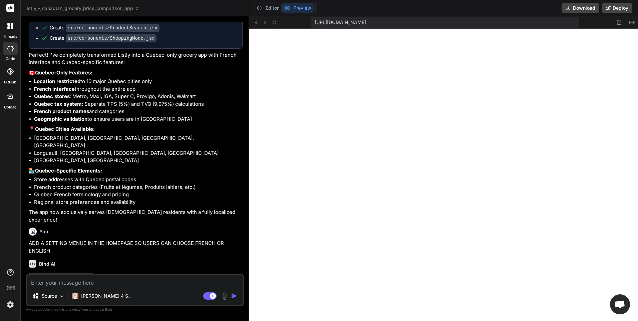
scroll to position [1471, 0]
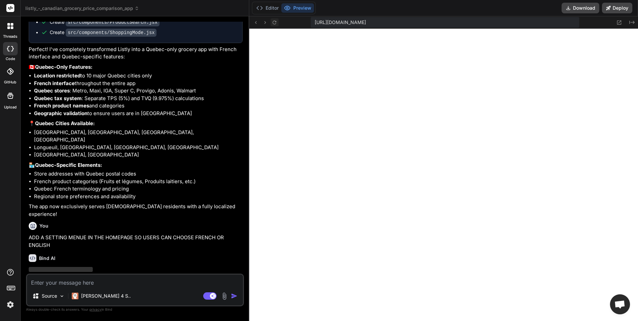
click at [276, 21] on icon at bounding box center [275, 22] width 4 height 4
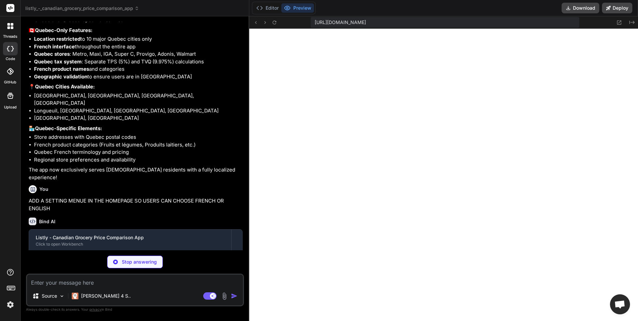
click at [155, 284] on textarea at bounding box center [135, 281] width 216 height 12
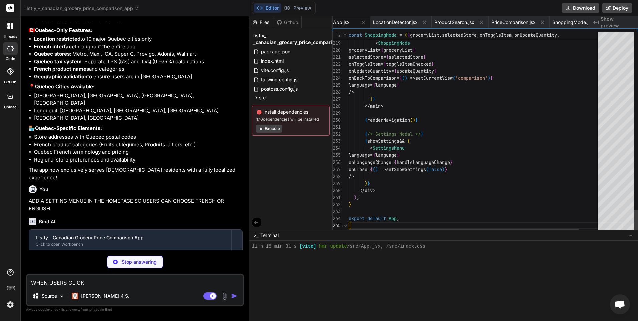
scroll to position [742, 0]
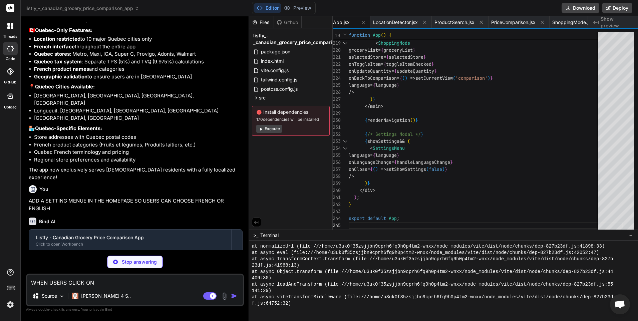
paste textarea "Activer l'accès à la localisation"
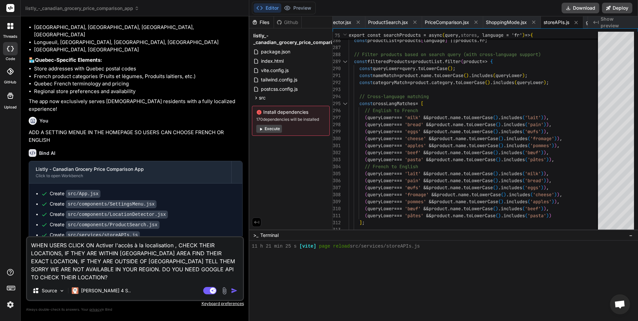
scroll to position [818, 0]
click at [231, 287] on img "button" at bounding box center [234, 290] width 7 height 7
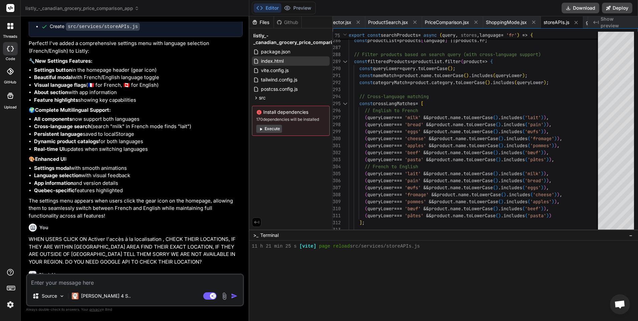
scroll to position [1802, 0]
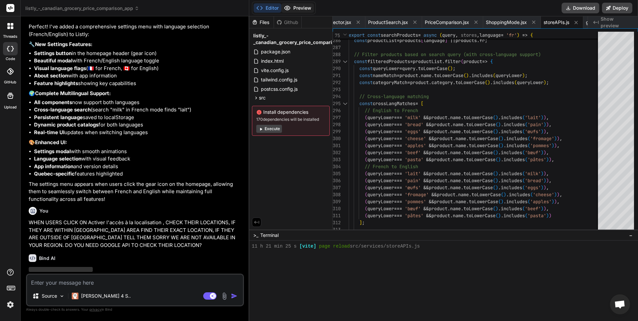
click at [301, 7] on button "Preview" at bounding box center [297, 7] width 33 height 9
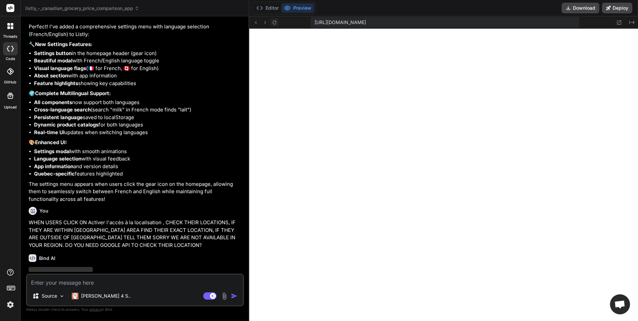
click at [272, 22] on icon at bounding box center [275, 23] width 6 height 6
click at [160, 286] on textarea at bounding box center [135, 281] width 216 height 12
click at [160, 285] on textarea at bounding box center [135, 281] width 216 height 12
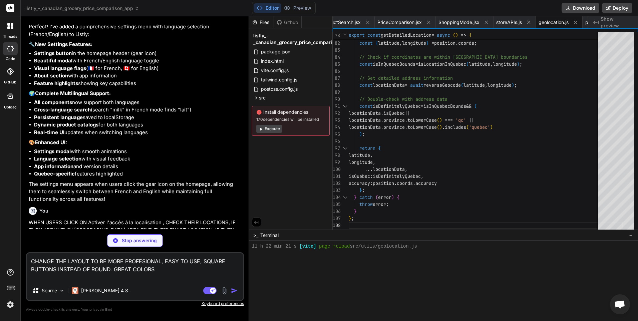
scroll to position [1870, 0]
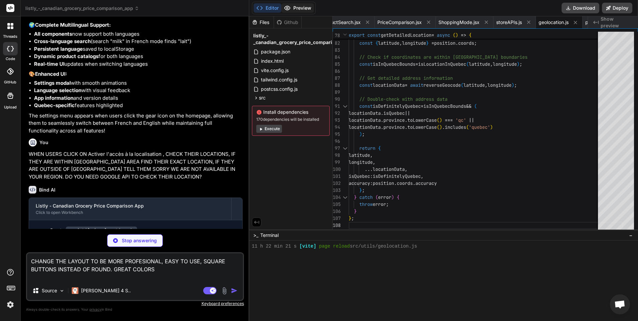
click at [303, 10] on button "Preview" at bounding box center [297, 7] width 33 height 9
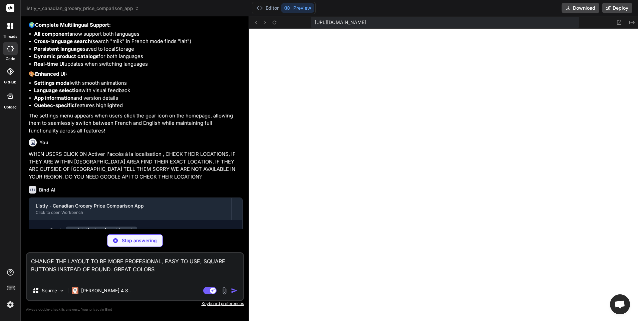
scroll to position [831, 0]
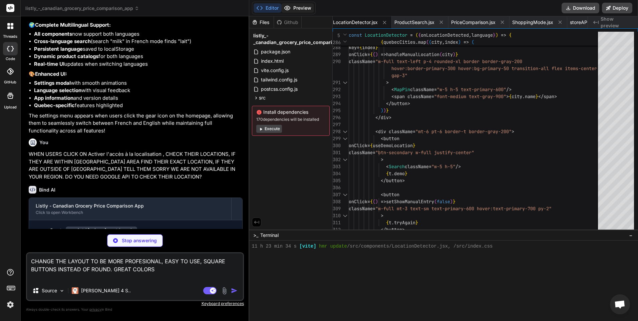
click at [300, 7] on button "Preview" at bounding box center [297, 7] width 33 height 9
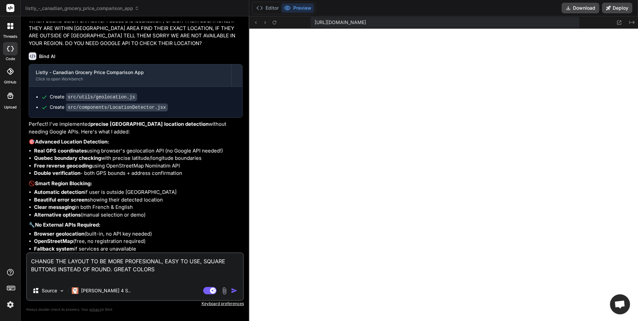
scroll to position [2050, 0]
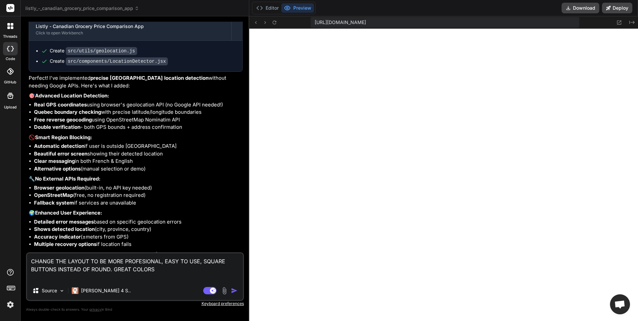
click at [238, 291] on button "button" at bounding box center [235, 290] width 9 height 7
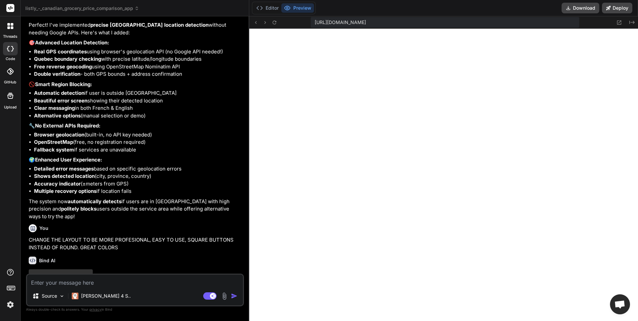
scroll to position [2105, 0]
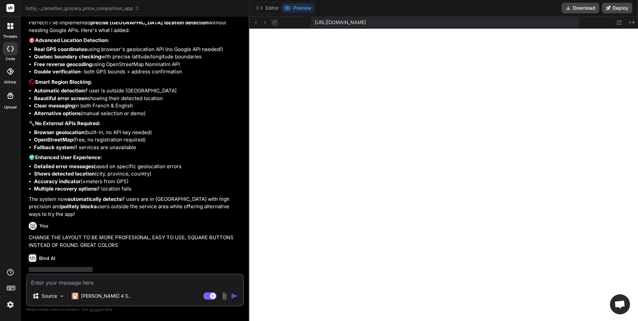
click at [275, 25] on icon at bounding box center [275, 23] width 6 height 6
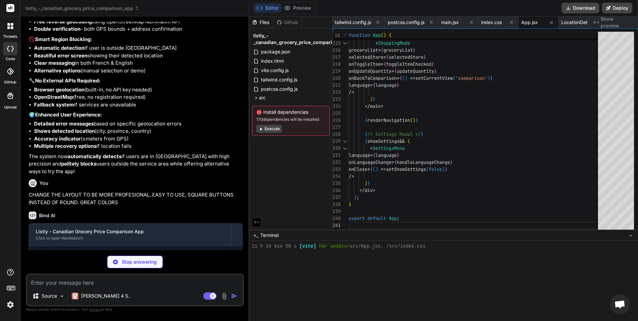
scroll to position [2173, 0]
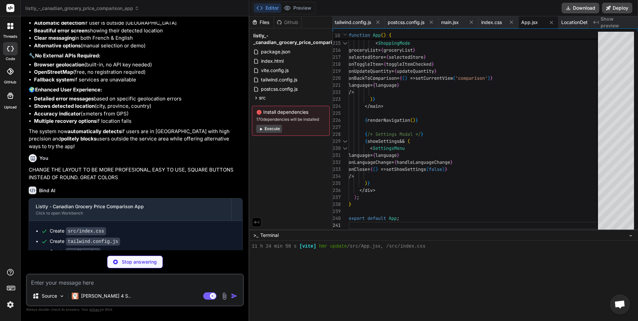
click at [276, 128] on button "Execute" at bounding box center [269, 129] width 26 height 8
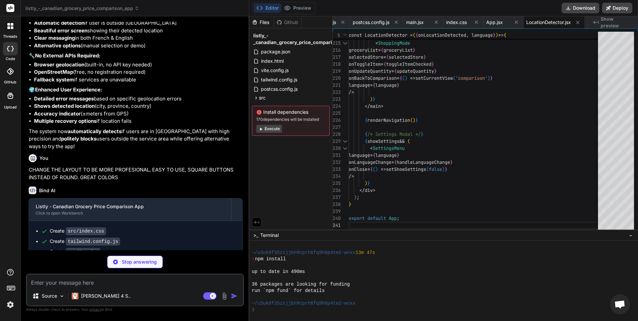
scroll to position [996, 0]
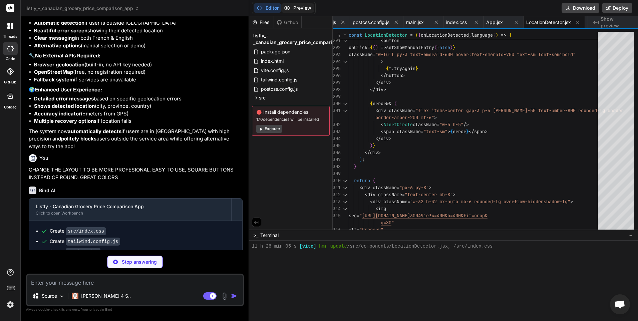
click at [295, 12] on button "Preview" at bounding box center [297, 7] width 33 height 9
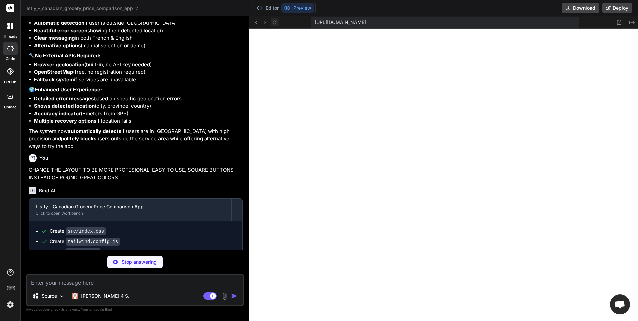
click at [275, 22] on icon at bounding box center [275, 23] width 6 height 6
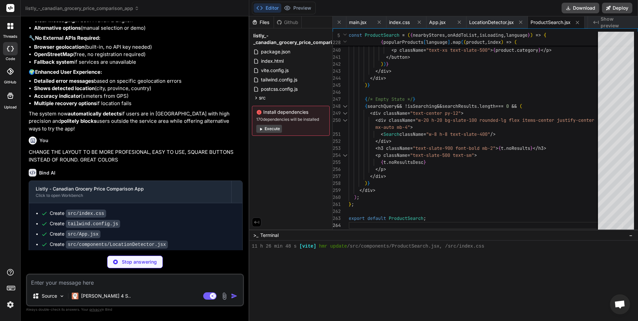
scroll to position [2194, 0]
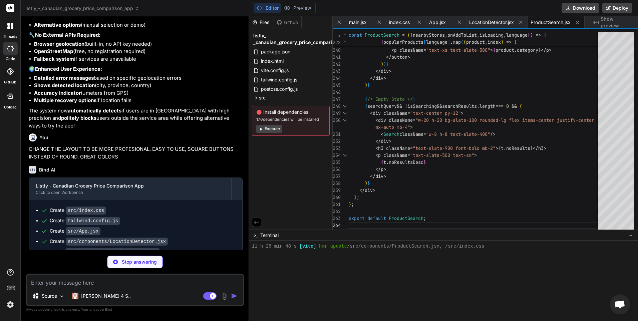
click at [268, 127] on button "Execute" at bounding box center [269, 129] width 26 height 8
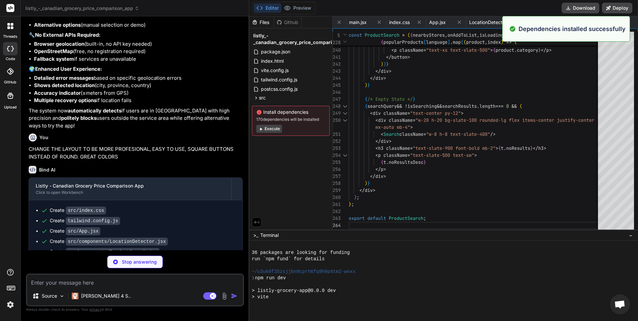
scroll to position [1053, 0]
click at [72, 7] on span "listly_-_canadian_grocery_price_comparison_app" at bounding box center [82, 8] width 114 height 7
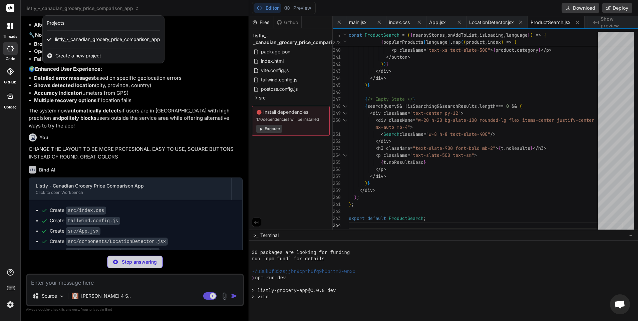
scroll to position [1116, 0]
click at [81, 296] on div at bounding box center [319, 160] width 638 height 321
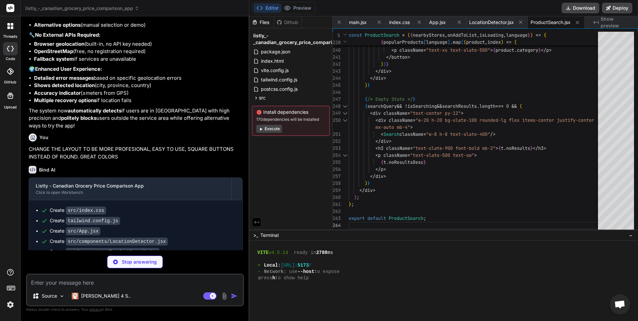
click at [81, 296] on p "[PERSON_NAME] 4 S.." at bounding box center [106, 296] width 50 height 7
click at [11, 306] on img at bounding box center [10, 304] width 11 height 11
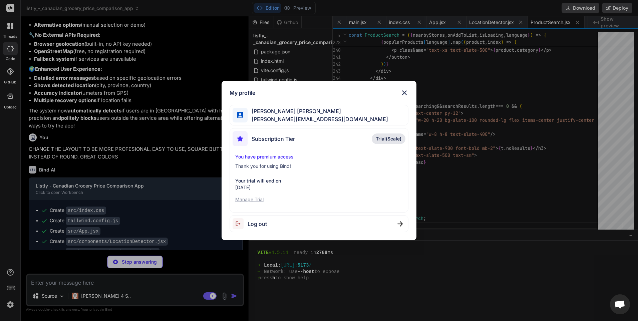
click at [406, 92] on img at bounding box center [405, 93] width 8 height 8
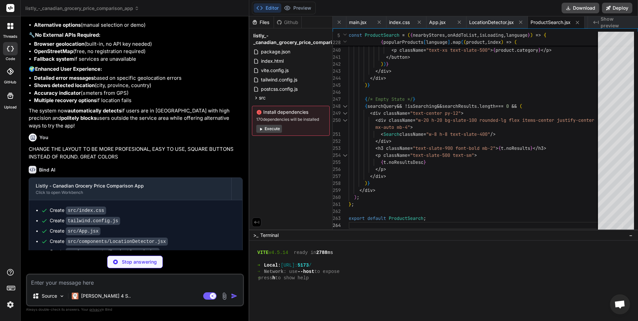
click at [301, 3] on div "Editor Preview" at bounding box center [284, 8] width 64 height 13
click at [302, 8] on button "Preview" at bounding box center [297, 7] width 33 height 9
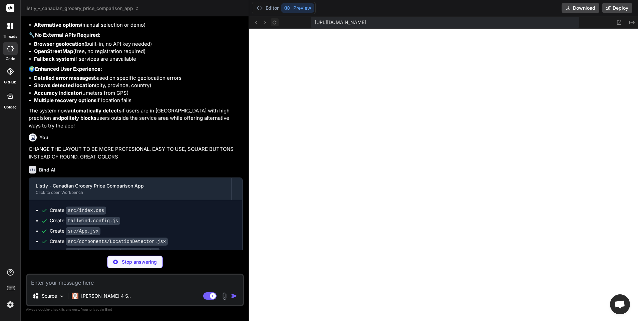
click at [273, 23] on icon at bounding box center [275, 22] width 4 height 4
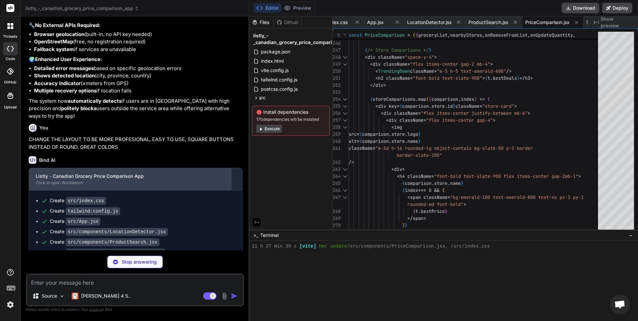
scroll to position [2204, 0]
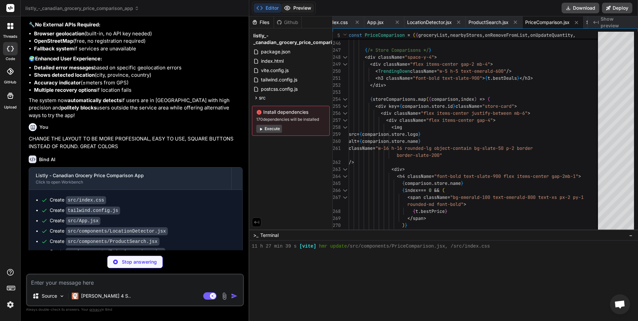
click at [300, 8] on button "Preview" at bounding box center [297, 7] width 33 height 9
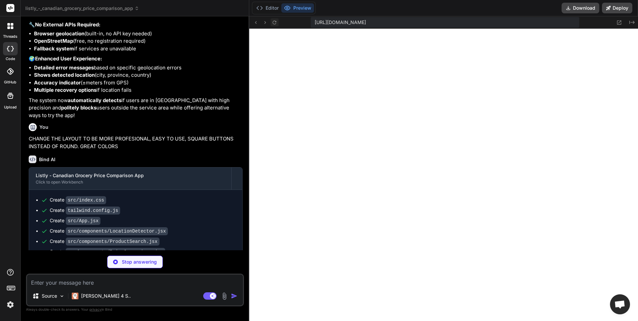
click at [277, 23] on button at bounding box center [275, 22] width 8 height 8
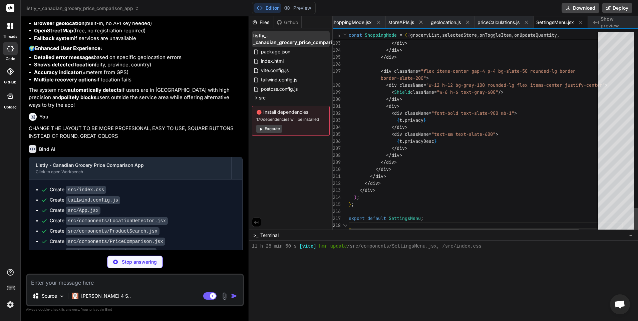
scroll to position [1167, 0]
click at [289, 20] on div "Github" at bounding box center [287, 22] width 27 height 7
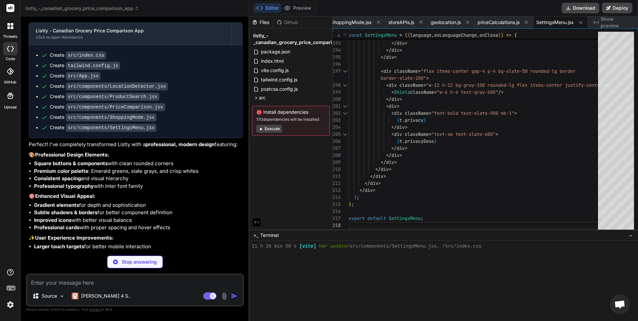
scroll to position [2356, 0]
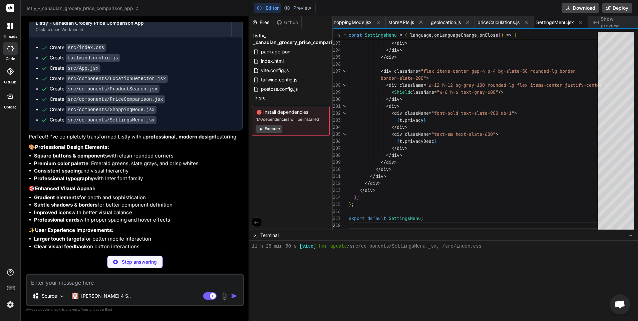
click at [286, 21] on div "Github" at bounding box center [287, 22] width 27 height 7
click at [300, 7] on button "Preview" at bounding box center [297, 7] width 33 height 9
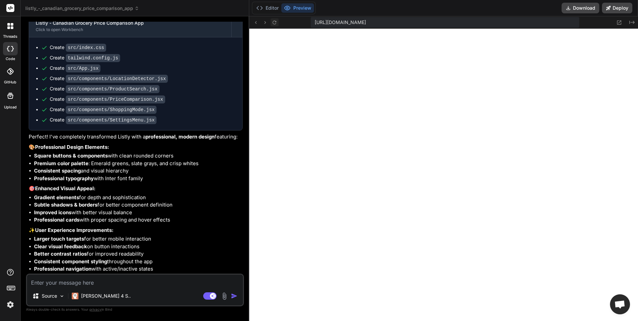
click at [275, 25] on icon at bounding box center [275, 23] width 6 height 6
click at [230, 300] on div "Source Claude 4 S.." at bounding box center [135, 297] width 216 height 16
click at [224, 296] on img at bounding box center [225, 296] width 8 height 8
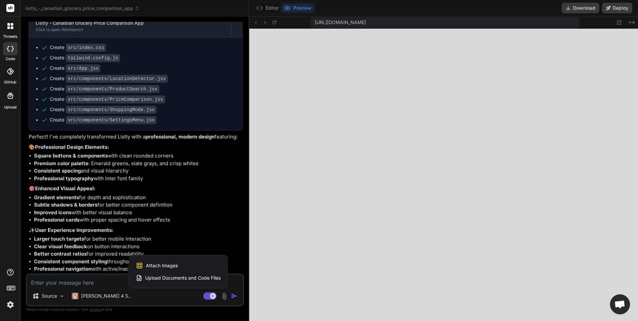
click at [178, 267] on div "Attach Images Image attachments are only supported in [PERSON_NAME] and Gemini …" at bounding box center [178, 265] width 85 height 13
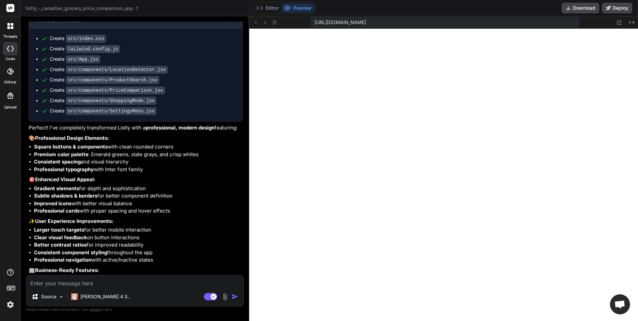
scroll to position [2400, 0]
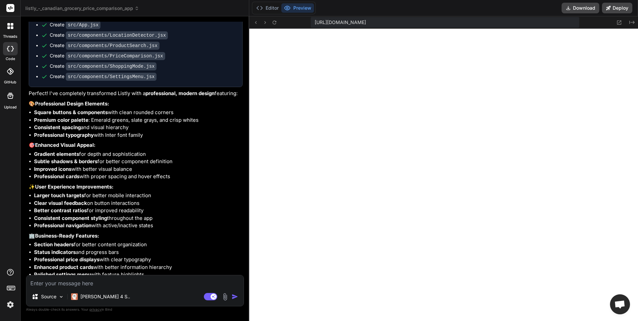
click at [225, 294] on img at bounding box center [225, 297] width 8 height 8
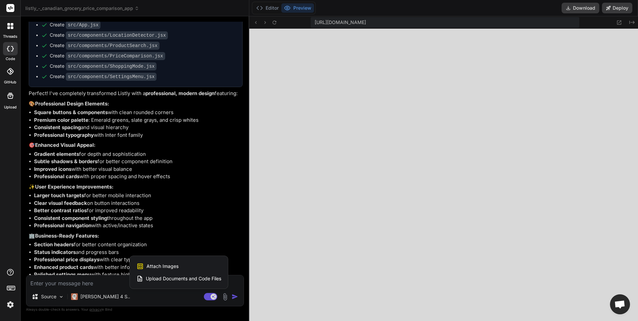
click at [163, 263] on span "Attach Images" at bounding box center [163, 266] width 32 height 7
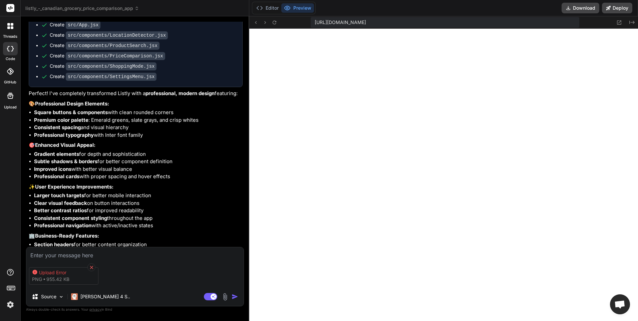
click at [90, 266] on icon at bounding box center [92, 268] width 6 height 6
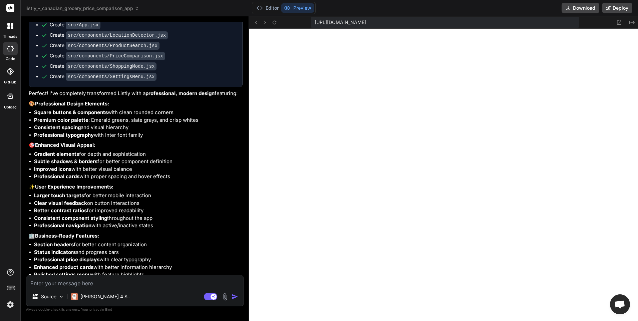
click at [222, 296] on img at bounding box center [225, 297] width 8 height 8
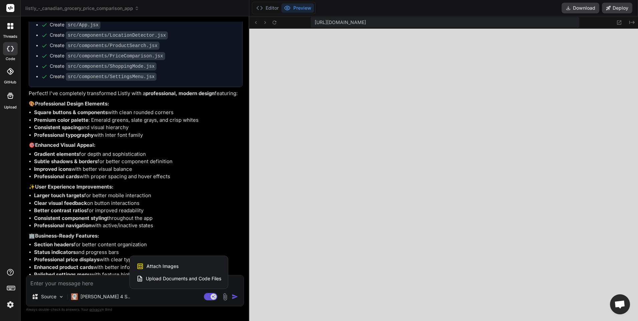
click at [194, 265] on div "Attach Images Image attachments are only supported in [PERSON_NAME] and Gemini …" at bounding box center [179, 266] width 85 height 13
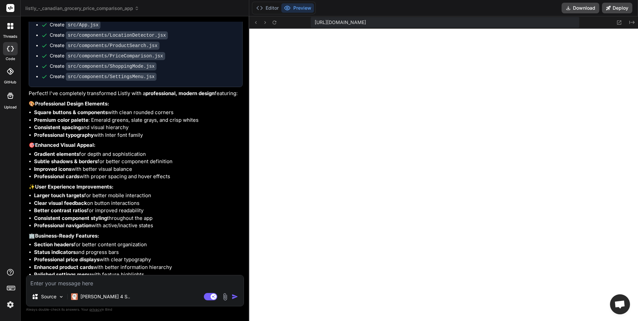
click at [93, 283] on textarea at bounding box center [134, 281] width 217 height 12
click at [227, 298] on img at bounding box center [225, 297] width 8 height 8
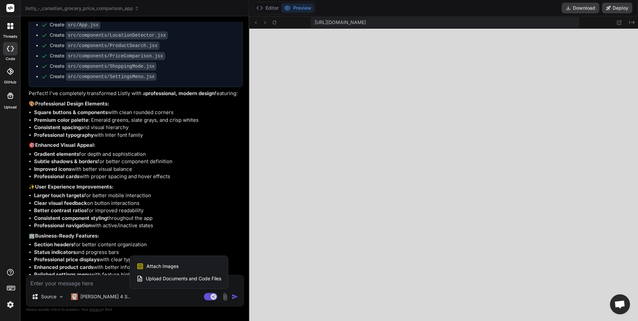
click at [182, 264] on div "Attach Images Image attachments are only supported in [PERSON_NAME] and Gemini …" at bounding box center [179, 266] width 85 height 13
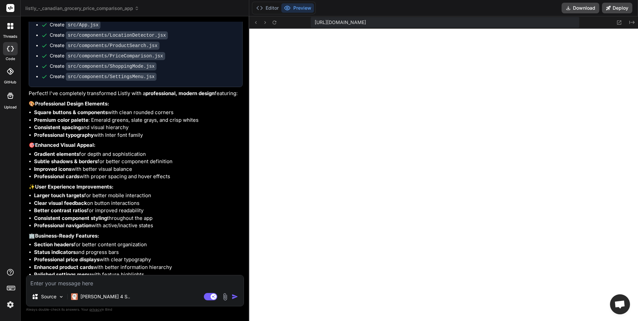
click at [81, 281] on textarea at bounding box center [134, 281] width 217 height 12
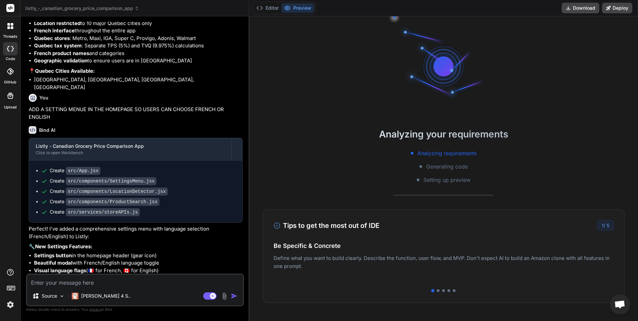
scroll to position [508, 0]
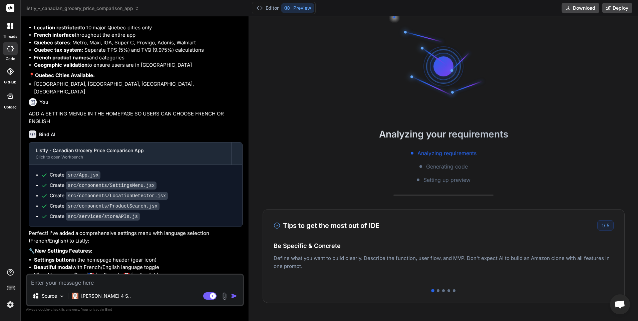
click at [224, 294] on img at bounding box center [225, 296] width 8 height 8
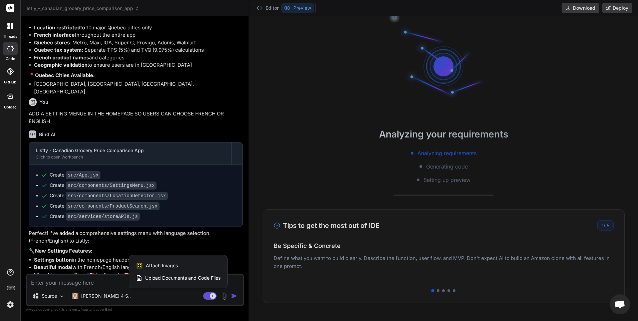
click at [183, 267] on div "Attach Images Image attachments are only supported in [PERSON_NAME] and Gemini …" at bounding box center [178, 265] width 85 height 13
type textarea "x"
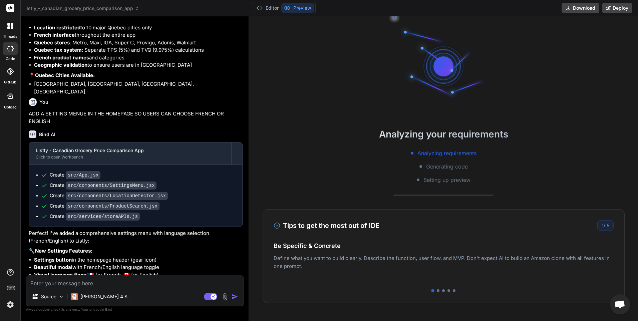
type input "C:\fakepath\Capture d’écran [DATE] 113241.png"
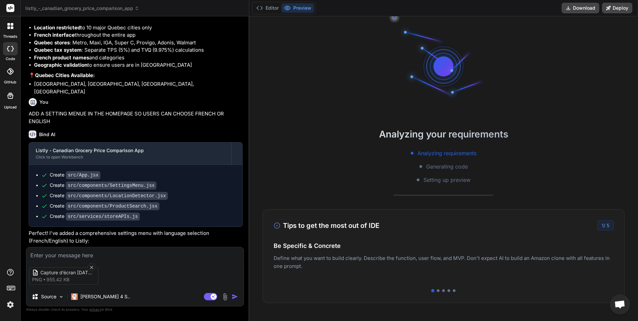
click at [77, 253] on textarea at bounding box center [134, 253] width 217 height 12
type textarea "x"
type textarea "R"
type textarea "x"
type textarea "RE"
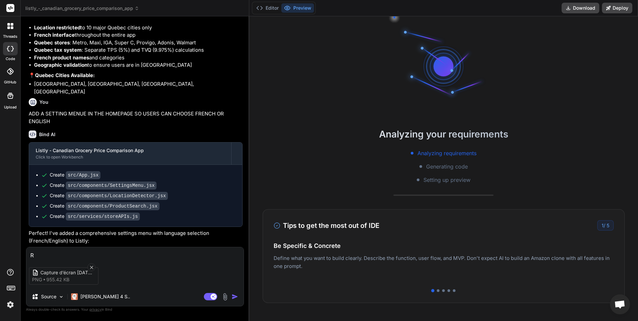
type textarea "x"
type textarea "RE"
type textarea "x"
type textarea "RE D"
type textarea "x"
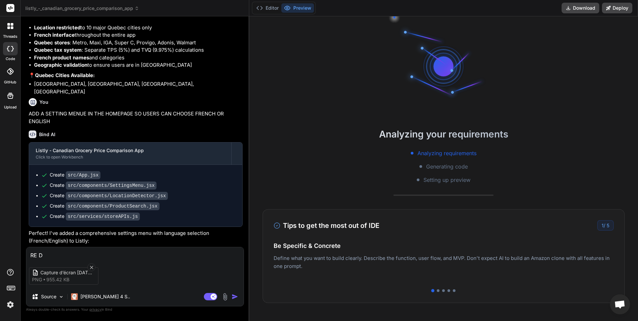
type textarea "RE DE"
type textarea "x"
type textarea "RE DES"
type textarea "x"
type textarea "RE DESI"
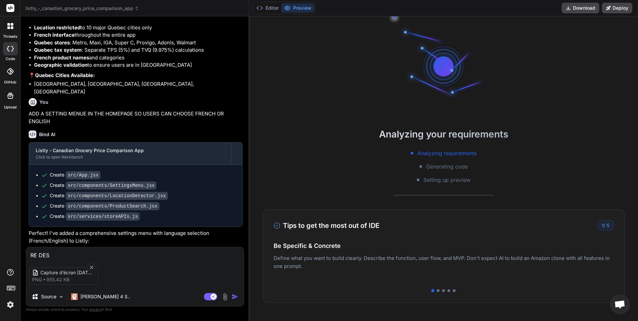
type textarea "x"
type textarea "RE DESIG"
type textarea "x"
type textarea "RE DESIGN"
type textarea "x"
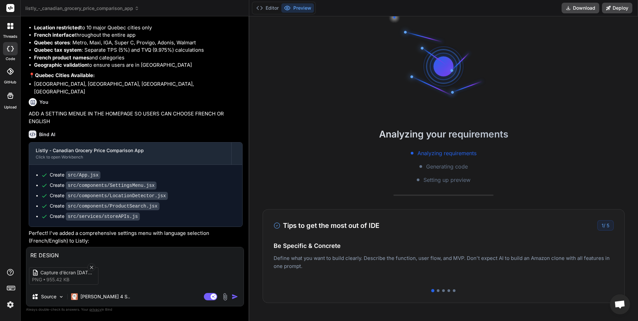
type textarea "RE DESIGN"
type textarea "x"
type textarea "RE DESIGN T"
type textarea "x"
type textarea "RE DESIGN TH"
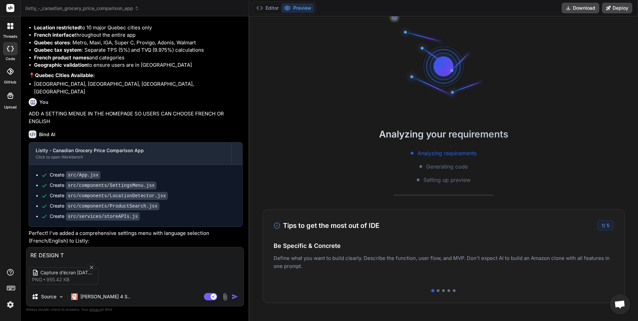
type textarea "x"
type textarea "RE DESIGN THE"
type textarea "x"
type textarea "RE DESIGN THE"
type textarea "x"
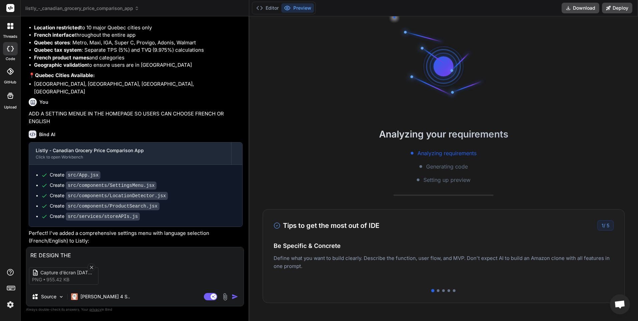
type textarea "RE DESIGN THE L"
type textarea "x"
type textarea "RE DESIGN THE LA"
type textarea "x"
type textarea "RE DESIGN THE LAY"
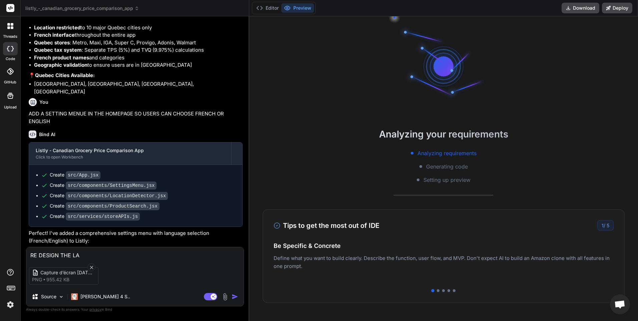
type textarea "x"
type textarea "RE DESIGN THE LAYO"
type textarea "x"
type textarea "RE DESIGN THE LAYOU"
type textarea "x"
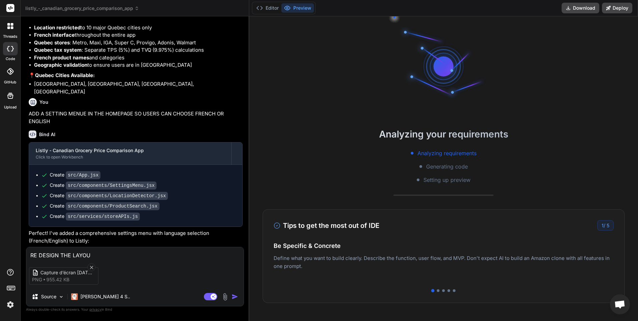
type textarea "RE DESIGN THE LAYOUT"
type textarea "x"
type textarea "RE DESIGN THE LAYOUT"
type textarea "x"
type textarea "RE DESIGN THE LAYOUT T"
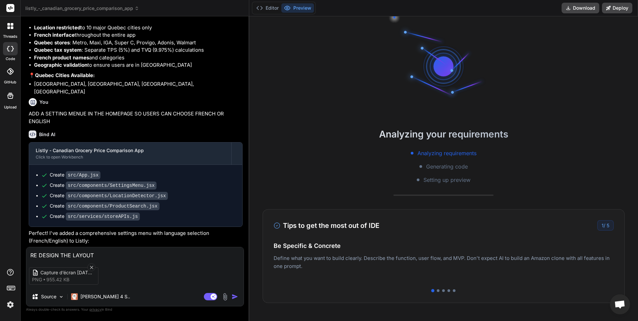
type textarea "x"
type textarea "RE DESIGN THE LAYOUT TO"
type textarea "x"
type textarea "RE DESIGN THE LAYOUT TO"
type textarea "x"
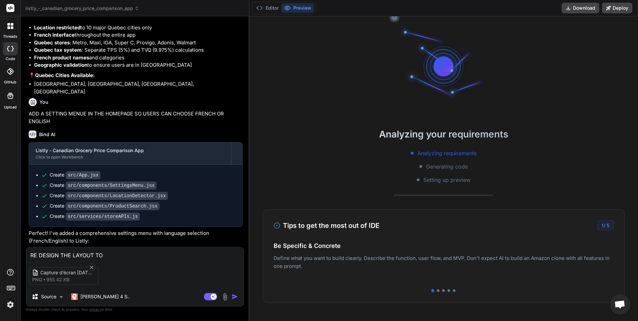
type textarea "RE DESIGN THE LAYOUT TO L"
type textarea "x"
type textarea "RE DESIGN THE LAYOUT TO LO"
type textarea "x"
type textarea "RE DESIGN THE LAYOUT TO LOO"
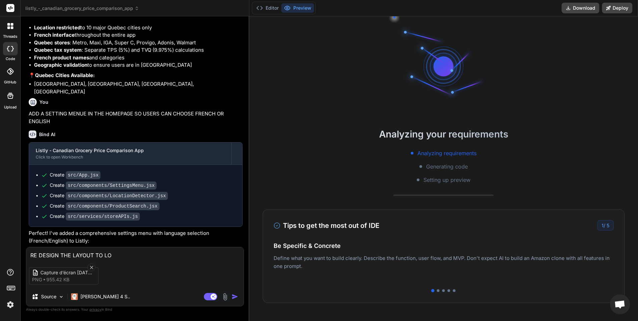
type textarea "x"
type textarea "RE DESIGN THE LAYOUT TO LOOK"
type textarea "x"
type textarea "RE DESIGN THE LAYOUT TO LOOK"
type textarea "x"
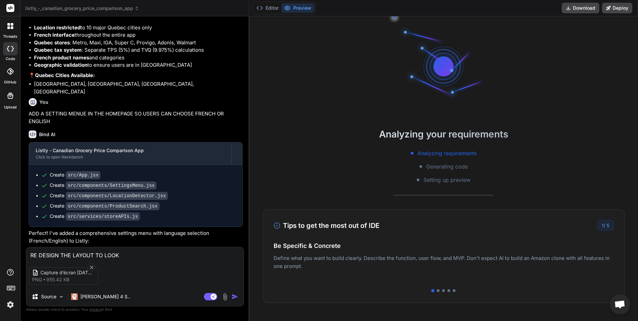
type textarea "RE DESIGN THE LAYOUT TO LOOK L"
type textarea "x"
type textarea "RE DESIGN THE LAYOUT TO LOOK LI"
type textarea "x"
type textarea "RE DESIGN THE LAYOUT TO LOOK LIK"
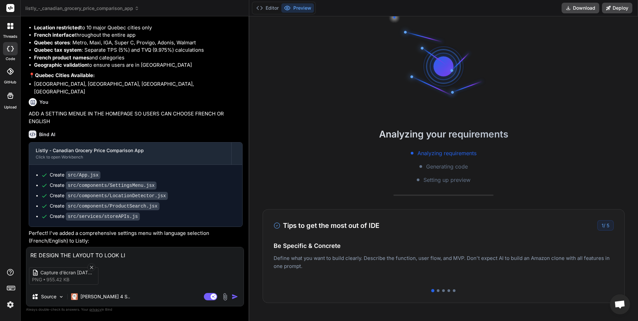
type textarea "x"
type textarea "RE DESIGN THE LAYOUT TO LOOK LIK"
type textarea "x"
type textarea "RE DESIGN THE LAYOUT TO LOOK LIK E"
type textarea "x"
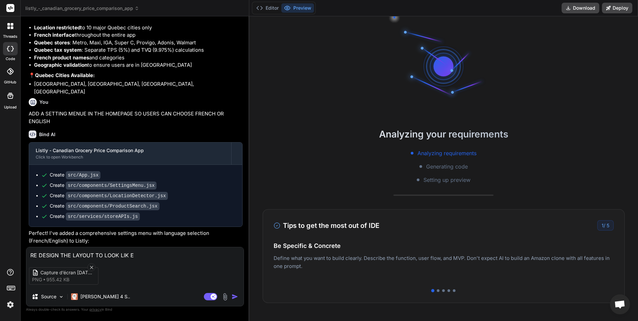
type textarea "RE DESIGN THE LAYOUT TO LOOK LIK"
type textarea "x"
type textarea "RE DESIGN THE LAYOUT TO LOOK LIK"
type textarea "x"
type textarea "RE DESIGN THE LAYOUT TO LOOK LIKE"
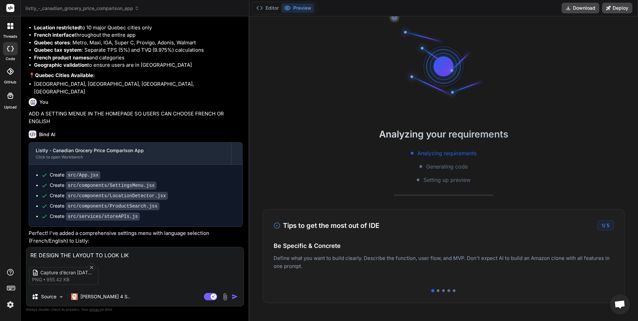
type textarea "x"
type textarea "RE DESIGN THE LAYOUT TO LOOK LIKE"
type textarea "x"
type textarea "RE DESIGN THE LAYOUT TO LOOK LIKE T"
type textarea "x"
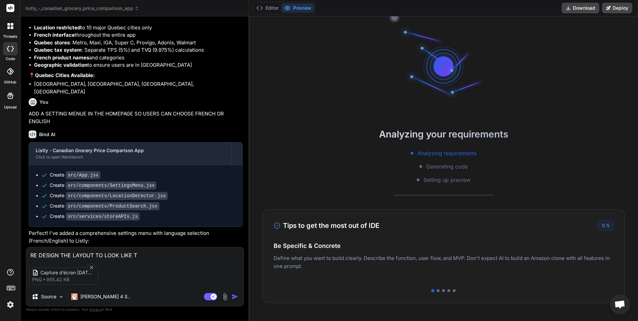
type textarea "RE DESIGN THE LAYOUT TO LOOK LIKE TH"
type textarea "x"
type textarea "RE DESIGN THE LAYOUT TO LOOK LIKE THI"
type textarea "x"
type textarea "RE DESIGN THE LAYOUT TO LOOK LIKE THIS"
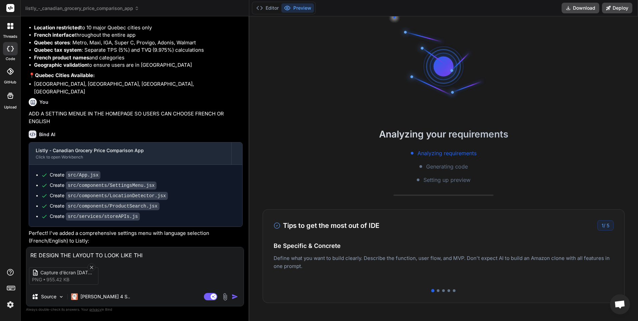
type textarea "x"
type textarea "RE DESIGN THE LAYOUT TO LOOK LIKE THIS"
type textarea "x"
type textarea "RE DESIGN THE LAYOUT TO LOOK LIKE THIS B"
type textarea "x"
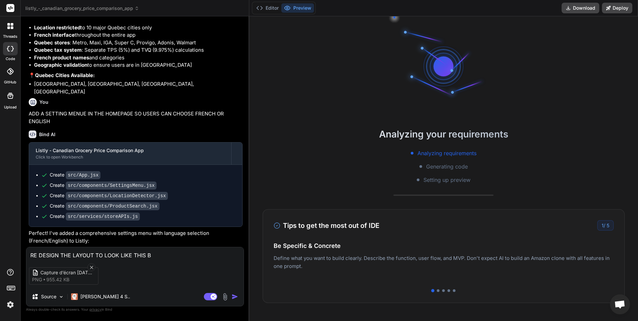
type textarea "RE DESIGN THE LAYOUT TO LOOK LIKE THIS BU"
type textarea "x"
type textarea "RE DESIGN THE LAYOUT TO LOOK LIKE THIS BUT"
type textarea "x"
type textarea "RE DESIGN THE LAYOUT TO LOOK LIKE THIS BUT"
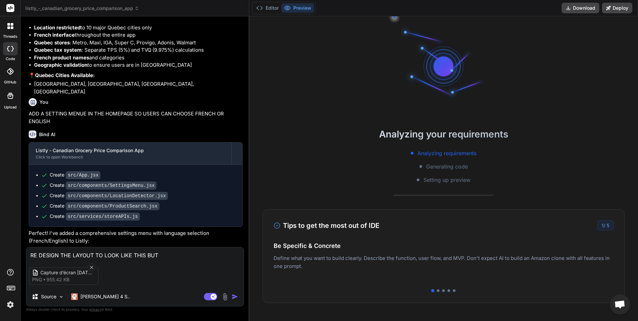
type textarea "x"
type textarea "RE DESIGN THE LAYOUT TO LOOK LIKE THIS BUT D"
type textarea "x"
type textarea "RE DESIGN THE LAYOUT TO LOOK LIKE THIS BUT DO"
type textarea "x"
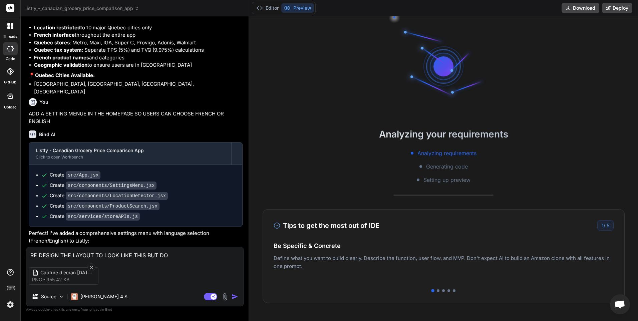
type textarea "RE DESIGN THE LAYOUT TO LOOK LIKE THIS BUT DO"
type textarea "x"
type textarea "RE DESIGN THE LAYOUT TO LOOK LIKE THIS BUT DO N"
type textarea "x"
type textarea "RE DESIGN THE LAYOUT TO LOOK LIKE THIS BUT DO NO"
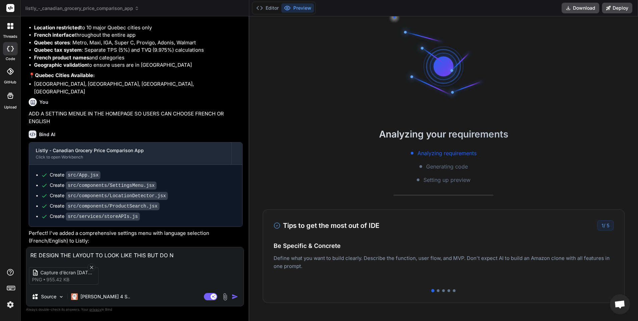
type textarea "x"
type textarea "RE DESIGN THE LAYOUT TO LOOK LIKE THIS BUT DO NOT"
type textarea "x"
type textarea "RE DESIGN THE LAYOUT TO LOOK LIKE THIS BUT DO NOT"
type textarea "x"
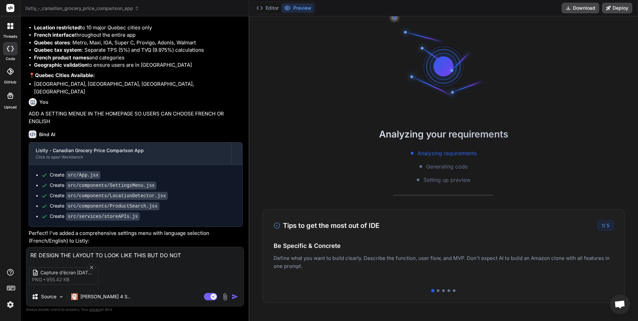
type textarea "RE DESIGN THE LAYOUT TO LOOK LIKE THIS BUT DO NOT C"
type textarea "x"
type textarea "RE DESIGN THE LAYOUT TO LOOK LIKE THIS BUT DO NOT CL"
type textarea "x"
type textarea "RE DESIGN THE LAYOUT TO LOOK LIKE THIS BUT DO NOT CLO"
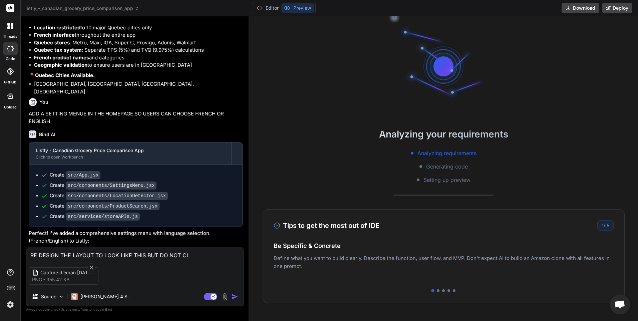
type textarea "x"
type textarea "RE DESIGN THE LAYOUT TO LOOK LIKE THIS BUT DO NOT CLON"
type textarea "x"
type textarea "RE DESIGN THE LAYOUT TO LOOK LIKE THIS BUT DO NOT CLONE"
type textarea "x"
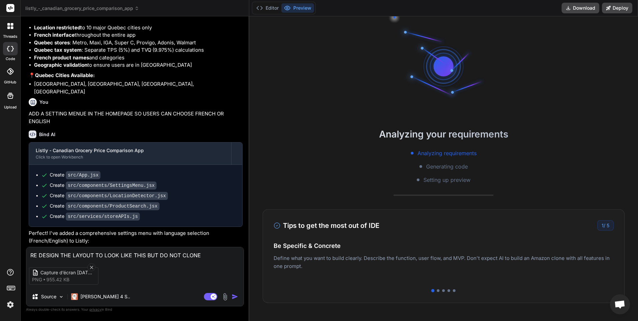
type textarea "RE DESIGN THE LAYOUT TO LOOK LIKE THIS BUT DO NOT CLONE"
type textarea "x"
type textarea "RE DESIGN THE LAYOUT TO LOOK LIKE THIS BUT DO NOT CLONE T"
type textarea "x"
type textarea "RE DESIGN THE LAYOUT TO LOOK LIKE THIS BUT DO NOT CLONE"
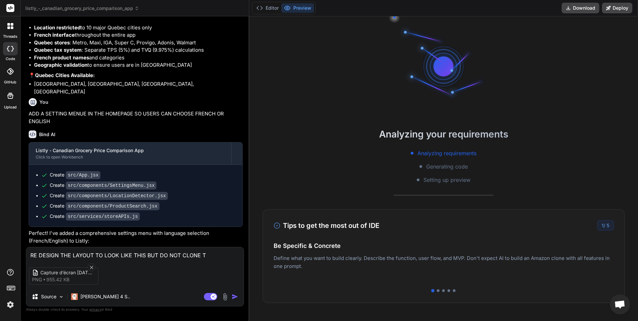
type textarea "x"
type textarea "RE DESIGN THE LAYOUT TO LOOK LIKE THIS BUT DO NOT CLONE I"
type textarea "x"
type textarea "RE DESIGN THE LAYOUT TO LOOK LIKE THIS BUT DO NOT CLONE IT"
type textarea "x"
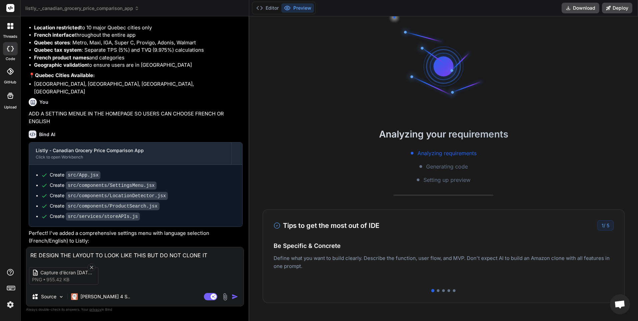
type textarea "RE DESIGN THE LAYOUT TO LOOK LIKE THIS BUT DO NOT CLONE IT,"
type textarea "x"
type textarea "RE DESIGN THE LAYOUT TO LOOK LIKE THIS BUT DO NOT CLONE IT,"
type textarea "x"
type textarea "RE DESIGN THE LAYOUT TO LOOK LIKE THIS BUT DO NOT CLONE IT, T"
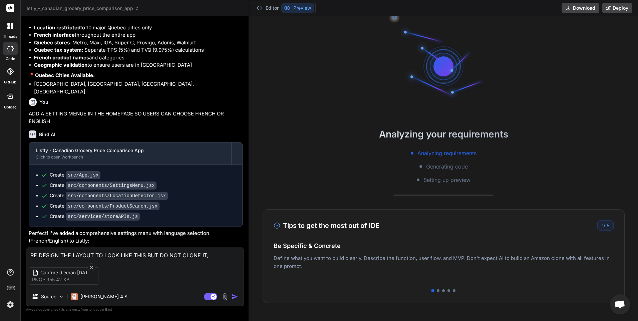
type textarea "x"
type textarea "RE DESIGN THE LAYOUT TO LOOK LIKE THIS BUT DO NOT CLONE IT, TA"
type textarea "x"
type textarea "RE DESIGN THE LAYOUT TO LOOK LIKE THIS BUT DO NOT CLONE IT, [PERSON_NAME]"
type textarea "x"
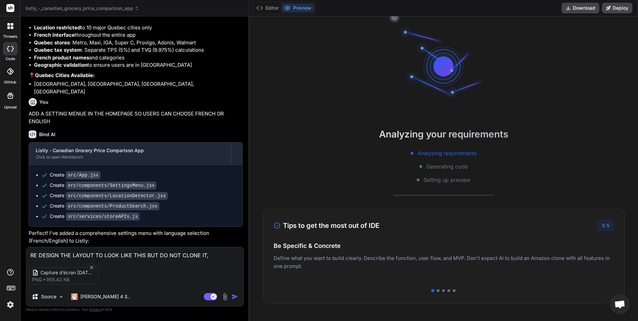
type textarea "RE DESIGN THE LAYOUT TO LOOK LIKE THIS BUT DO NOT CLONE IT, TAKE"
type textarea "x"
type textarea "RE DESIGN THE LAYOUT TO LOOK LIKE THIS BUT DO NOT CLONE IT, TAKE"
type textarea "x"
type textarea "RE DESIGN THE LAYOUT TO LOOK LIKE THIS BUT DO NOT CLONE IT, TAKE I"
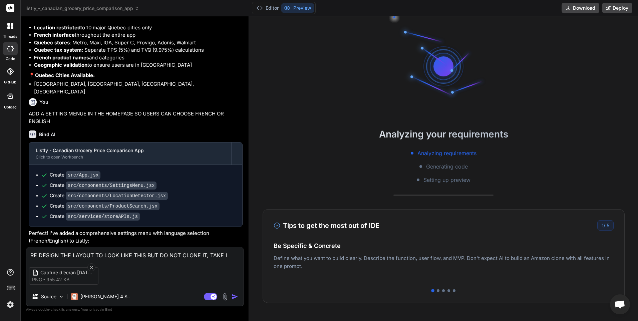
type textarea "x"
type textarea "RE DESIGN THE LAYOUT TO LOOK LIKE THIS BUT DO NOT CLONE IT, TAKE IN"
type textarea "x"
type textarea "RE DESIGN THE LAYOUT TO LOOK LIKE THIS BUT DO NOT CLONE IT, TAKE INS"
type textarea "x"
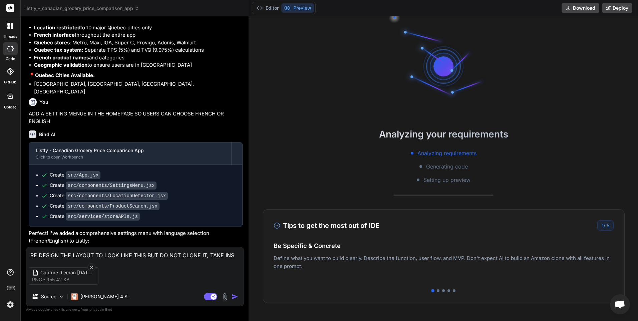
type textarea "RE DESIGN THE LAYOUT TO LOOK LIKE THIS BUT DO NOT CLONE IT, TAKE INSP"
type textarea "x"
type textarea "RE DESIGN THE LAYOUT TO LOOK LIKE THIS BUT DO NOT CLONE IT, TAKE INSPI"
type textarea "x"
type textarea "RE DESIGN THE LAYOUT TO LOOK LIKE THIS BUT DO NOT CLONE IT, TAKE INSPIR"
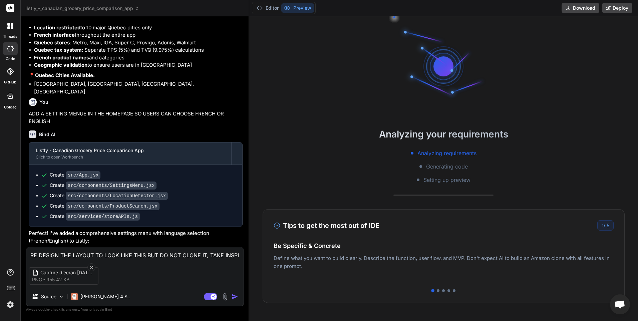
type textarea "x"
type textarea "RE DESIGN THE LAYOUT TO LOOK LIKE THIS BUT DO NOT CLONE IT, TAKE INSPIRA"
type textarea "x"
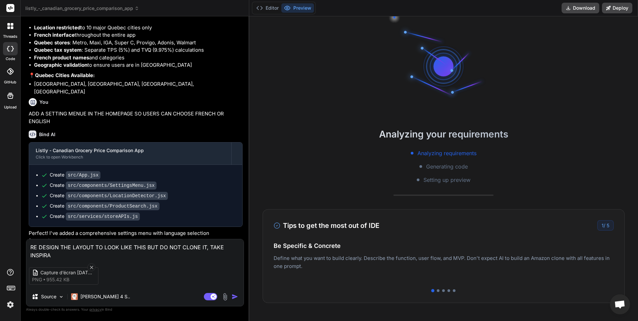
type textarea "RE DESIGN THE LAYOUT TO LOOK LIKE THIS BUT DO NOT CLONE IT, TAKE INSPIRAT"
type textarea "x"
type textarea "RE DESIGN THE LAYOUT TO LOOK LIKE THIS BUT DO NOT CLONE IT, TAKE INSPIRATI"
type textarea "x"
type textarea "RE DESIGN THE LAYOUT TO LOOK LIKE THIS BUT DO NOT CLONE IT, TAKE INSPIRATIO"
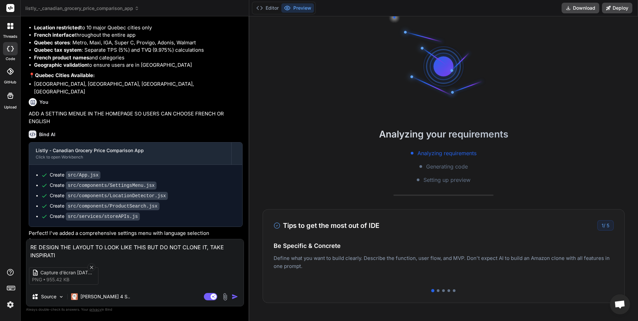
type textarea "x"
type textarea "RE DESIGN THE LAYOUT TO LOOK LIKE THIS BUT DO NOT CLONE IT, TAKE INSPIRATION"
type textarea "x"
type textarea "RE DESIGN THE LAYOUT TO LOOK LIKE THIS BUT DO NOT CLONE IT, TAKE INSPIRATION"
type textarea "x"
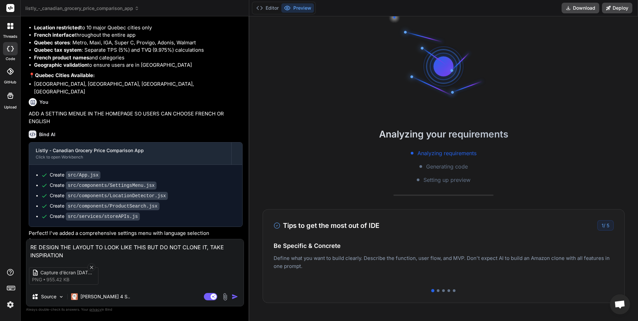
type textarea "RE DESIGN THE LAYOUT TO LOOK LIKE THIS BUT DO NOT CLONE IT, TAKE INSPIRATION F"
type textarea "x"
type textarea "RE DESIGN THE LAYOUT TO LOOK LIKE THIS BUT DO NOT CLONE IT, TAKE INSPIRATION FR"
type textarea "x"
type textarea "RE DESIGN THE LAYOUT TO LOOK LIKE THIS BUT DO NOT CLONE IT, TAKE INSPIRATION FRO"
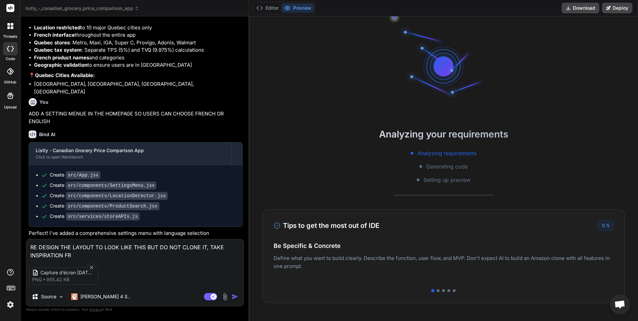
type textarea "x"
type textarea "RE DESIGN THE LAYOUT TO LOOK LIKE THIS BUT DO NOT CLONE IT, TAKE INSPIRATION FR…"
type textarea "x"
type textarea "RE DESIGN THE LAYOUT TO LOOK LIKE THIS BUT DO NOT CLONE IT, TAKE INSPIRATION FR…"
type textarea "x"
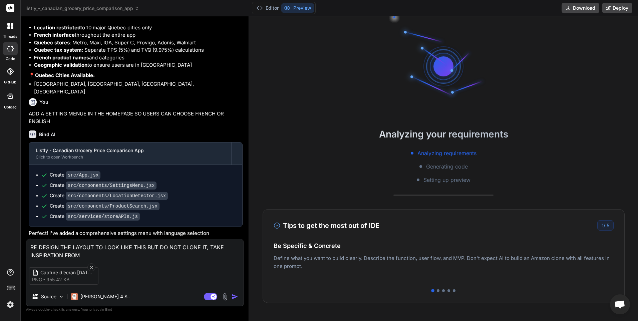
type textarea "RE DESIGN THE LAYOUT TO LOOK LIKE THIS BUT DO NOT CLONE IT, TAKE INSPIRATION FR…"
type textarea "x"
type textarea "RE DESIGN THE LAYOUT TO LOOK LIKE THIS BUT DO NOT CLONE IT, TAKE INSPIRATION FR…"
type textarea "x"
type textarea "RE DESIGN THE LAYOUT TO LOOK LIKE THIS BUT DO NOT CLONE IT, TAKE INSPIRATION FR…"
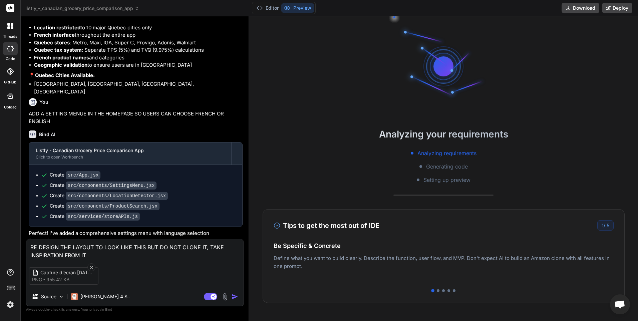
type textarea "x"
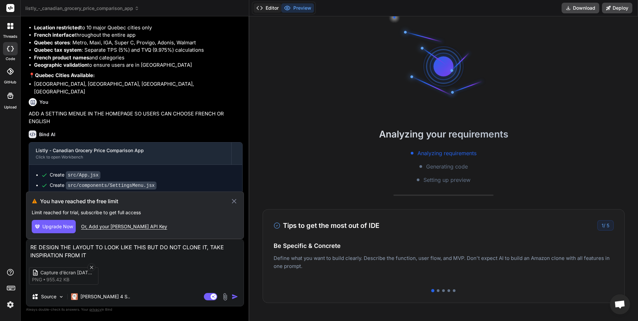
type textarea "RE DESIGN THE LAYOUT TO LOOK LIKE THIS BUT DO NOT CLONE IT, TAKE INSPIRATION FR…"
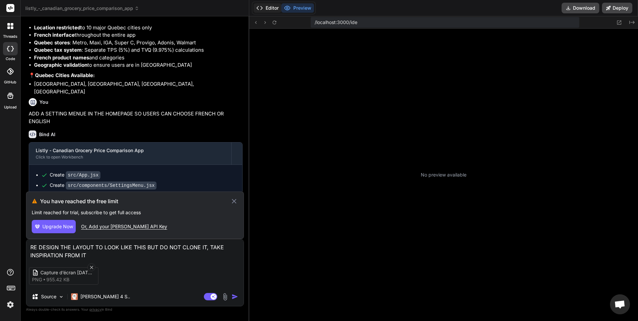
type textarea "x"
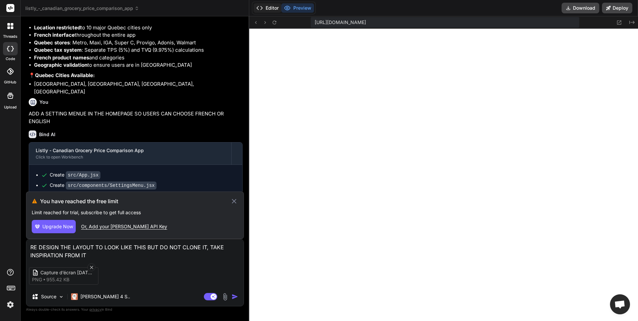
scroll to position [127, 0]
click at [276, 22] on icon at bounding box center [275, 22] width 4 height 4
click at [620, 22] on icon at bounding box center [619, 23] width 6 height 6
